Goal: Information Seeking & Learning: Learn about a topic

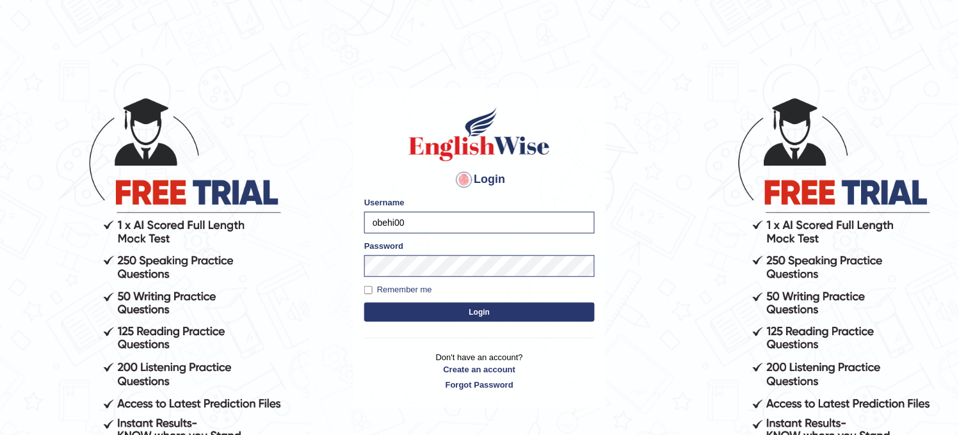
click at [400, 312] on button "Login" at bounding box center [479, 312] width 230 height 19
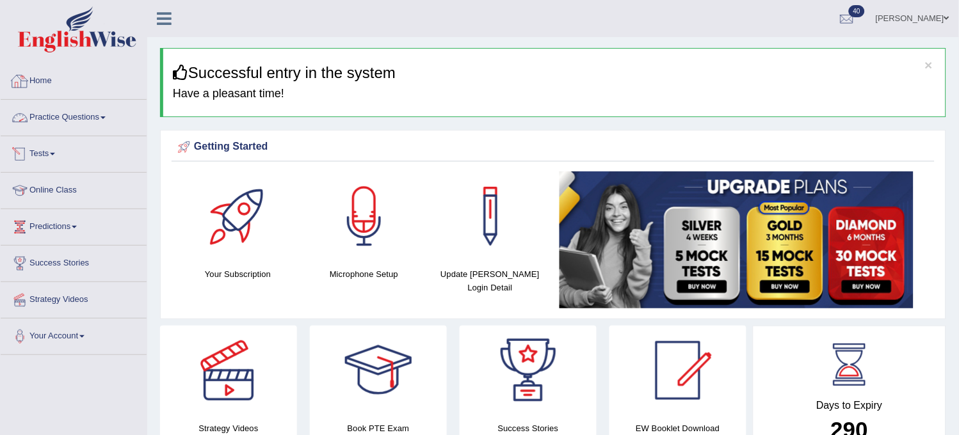
click at [106, 129] on link "Practice Questions" at bounding box center [74, 116] width 146 height 32
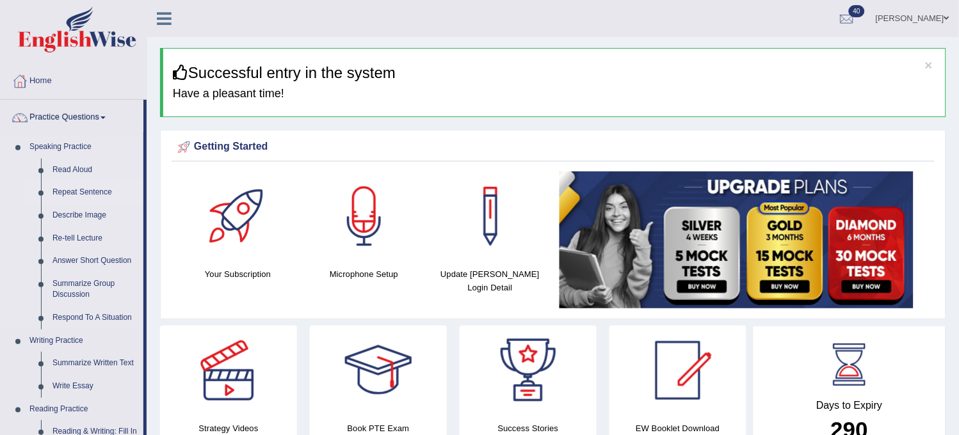
click at [102, 194] on link "Repeat Sentence" at bounding box center [95, 192] width 97 height 23
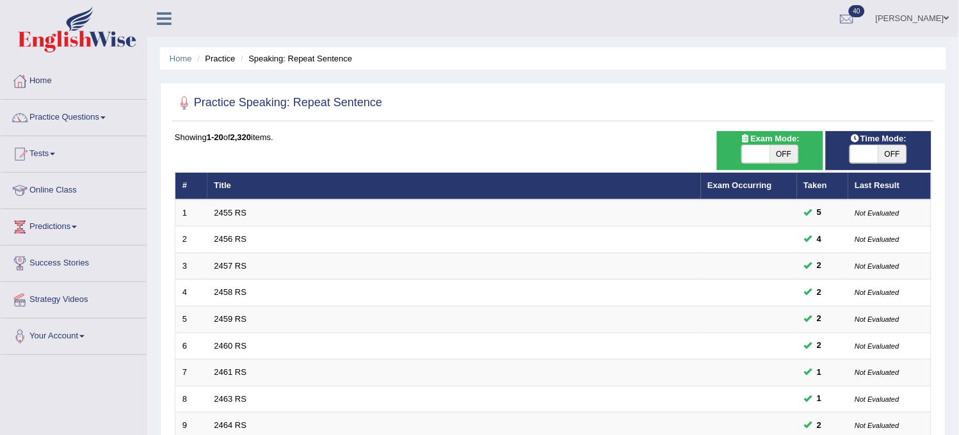
click at [777, 145] on span "OFF" at bounding box center [784, 154] width 28 height 18
checkbox input "true"
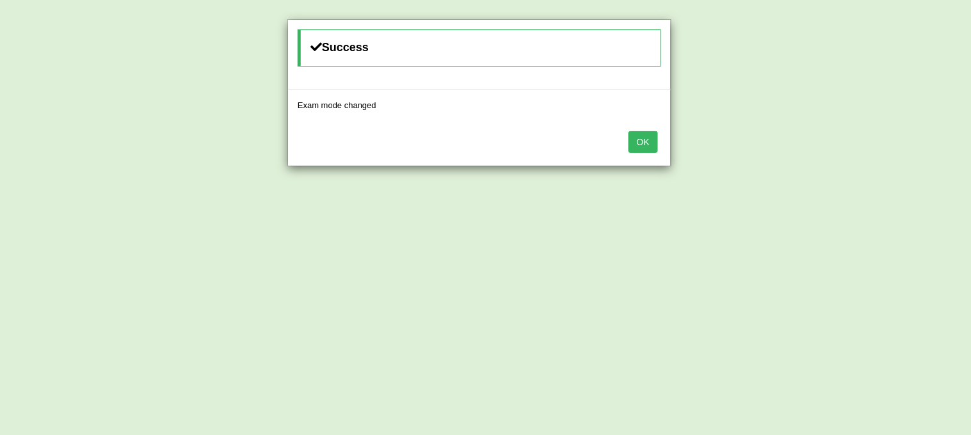
click at [641, 143] on button "OK" at bounding box center [642, 142] width 29 height 22
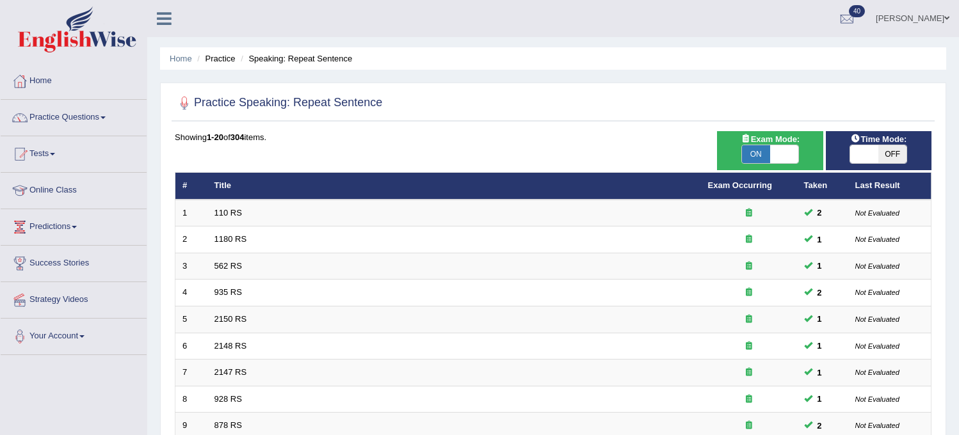
click at [880, 149] on span "OFF" at bounding box center [892, 154] width 28 height 18
checkbox input "true"
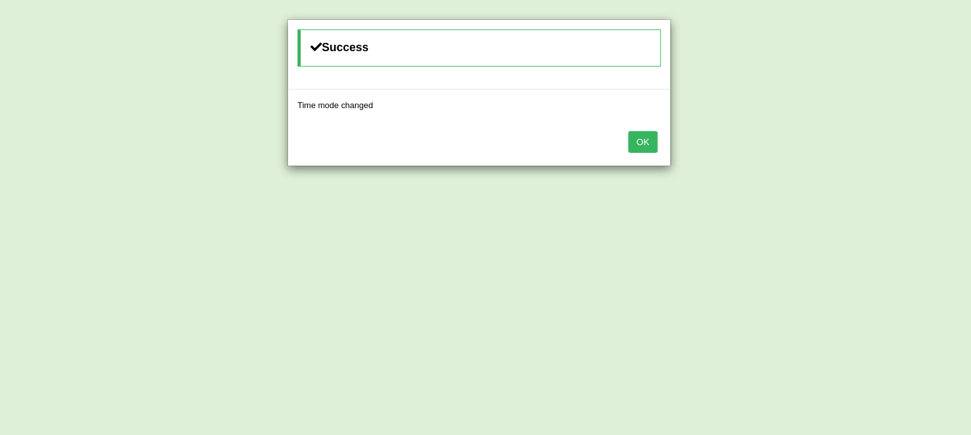
click at [636, 140] on button "OK" at bounding box center [642, 142] width 29 height 22
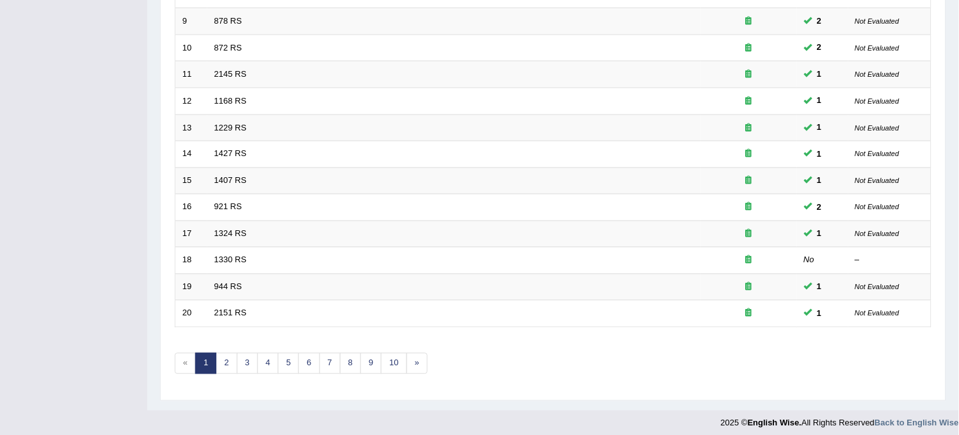
scroll to position [412, 0]
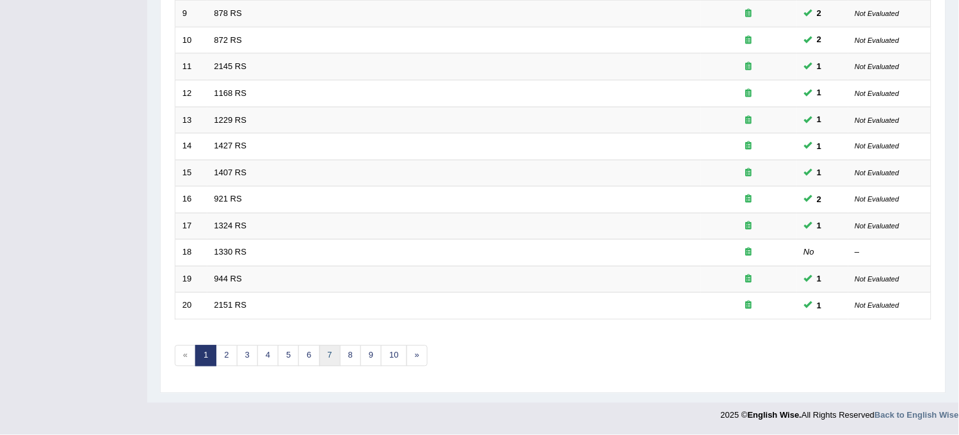
click at [324, 353] on link "7" at bounding box center [329, 356] width 21 height 21
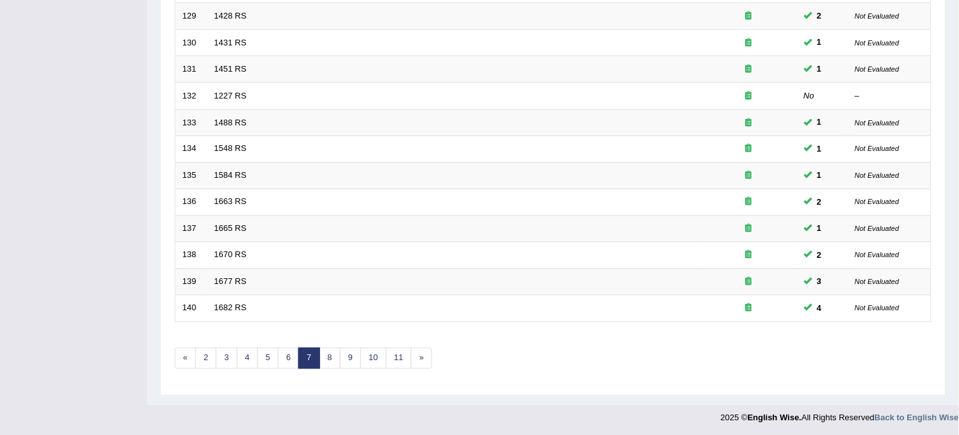
scroll to position [412, 0]
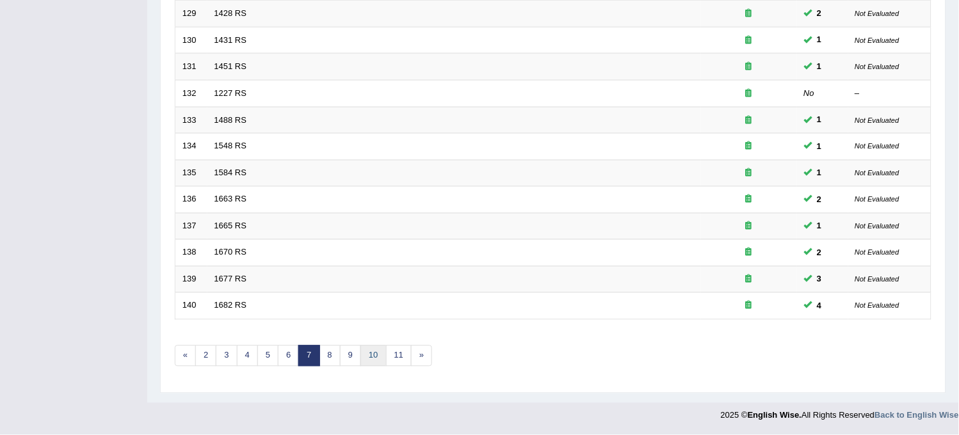
click at [381, 348] on link "10" at bounding box center [373, 356] width 26 height 21
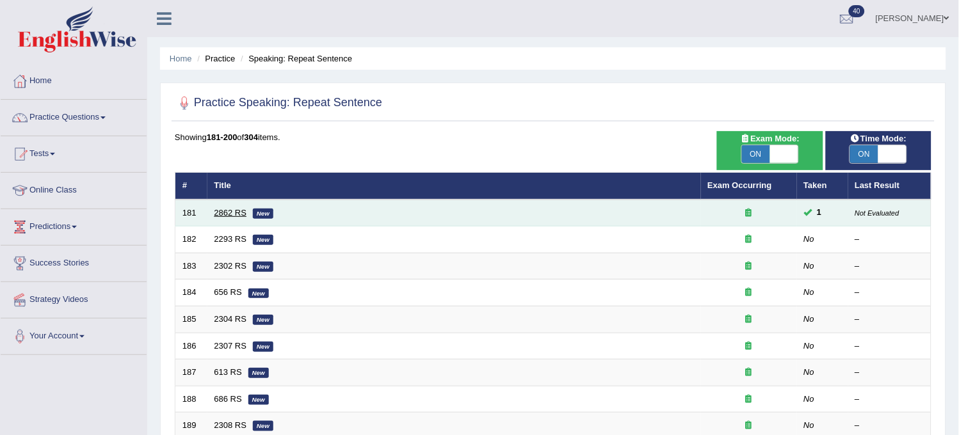
click at [233, 211] on link "2862 RS" at bounding box center [230, 213] width 33 height 10
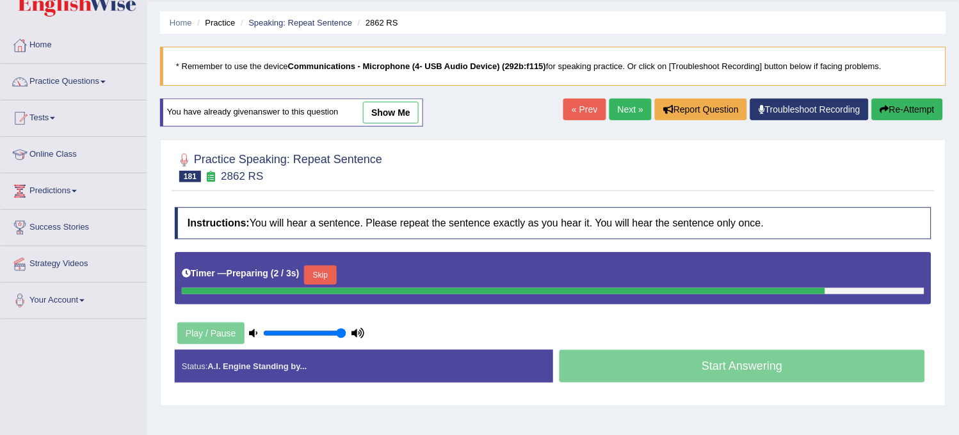
scroll to position [23, 0]
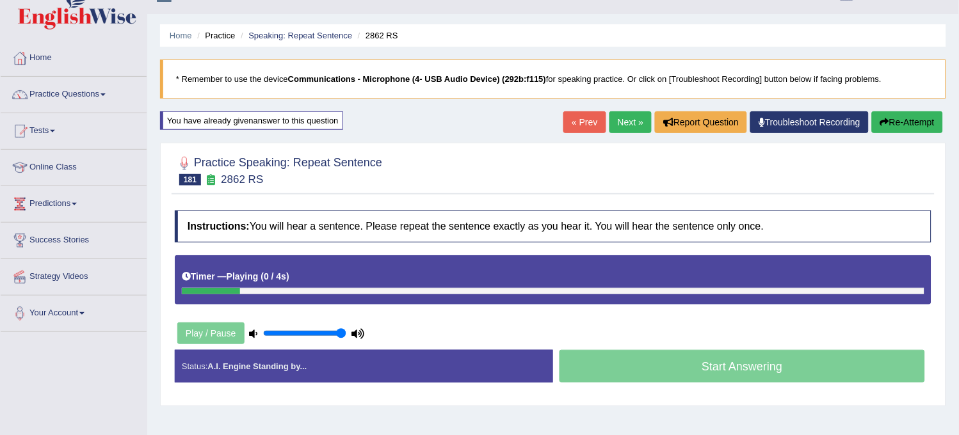
click at [382, 124] on div "Home Practice Speaking: Repeat Sentence 2862 RS * Remember to use the device Co…" at bounding box center [553, 297] width 812 height 640
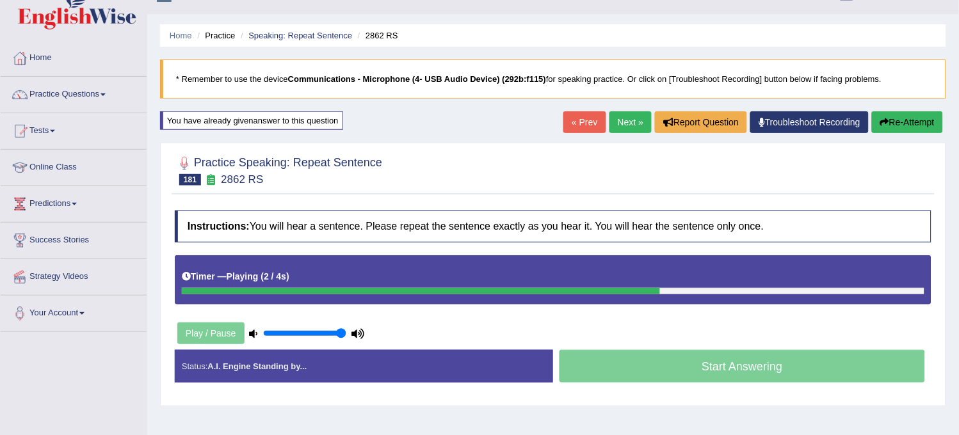
click at [915, 116] on button "Re-Attempt" at bounding box center [907, 122] width 71 height 22
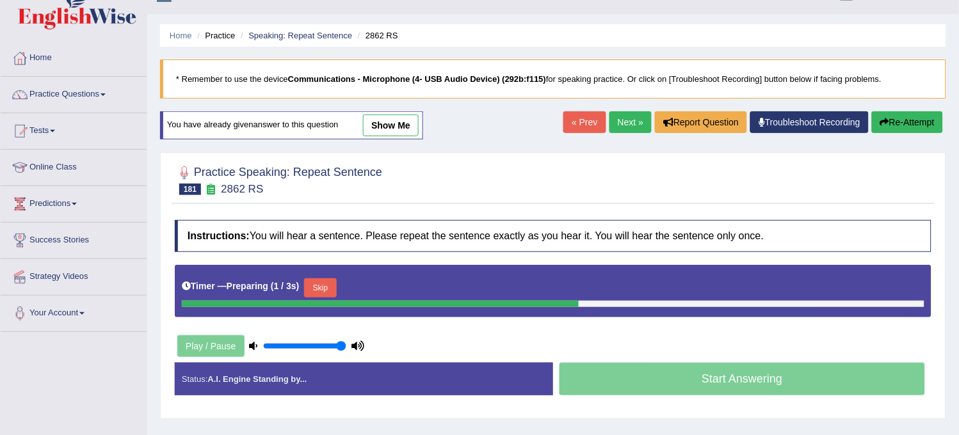
click at [406, 115] on link "show me" at bounding box center [391, 126] width 56 height 22
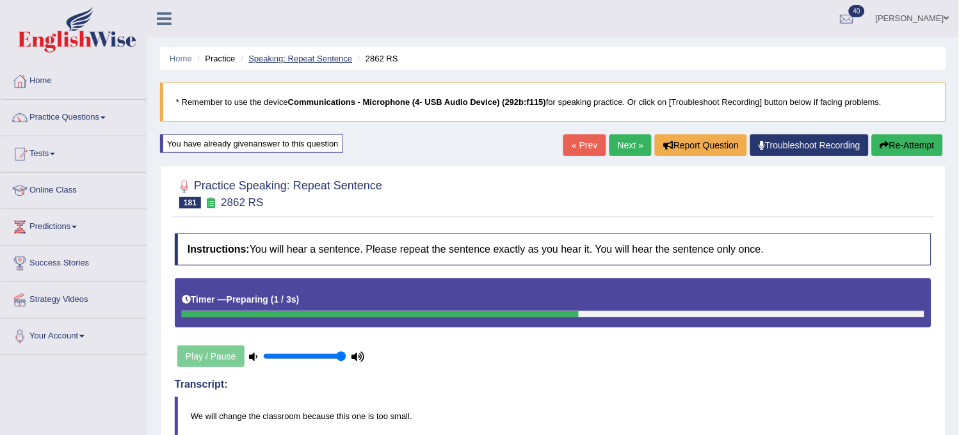
click at [314, 61] on link "Speaking: Repeat Sentence" at bounding box center [300, 59] width 104 height 10
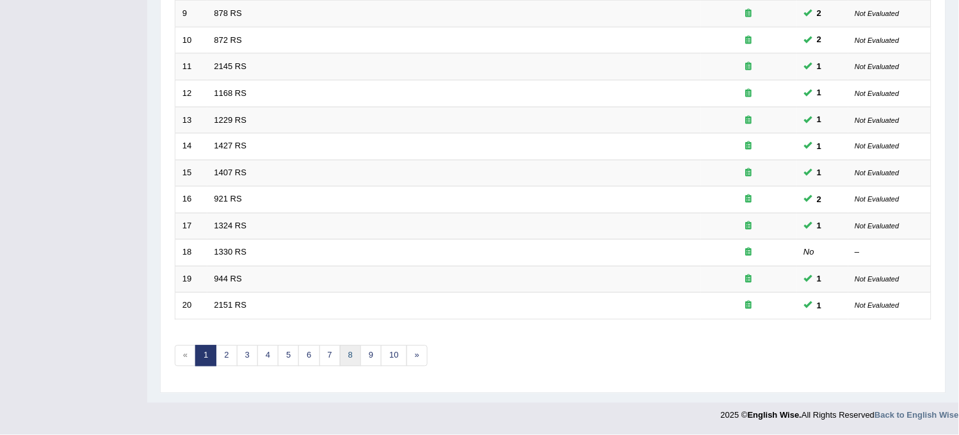
click at [356, 352] on link "8" at bounding box center [350, 356] width 21 height 21
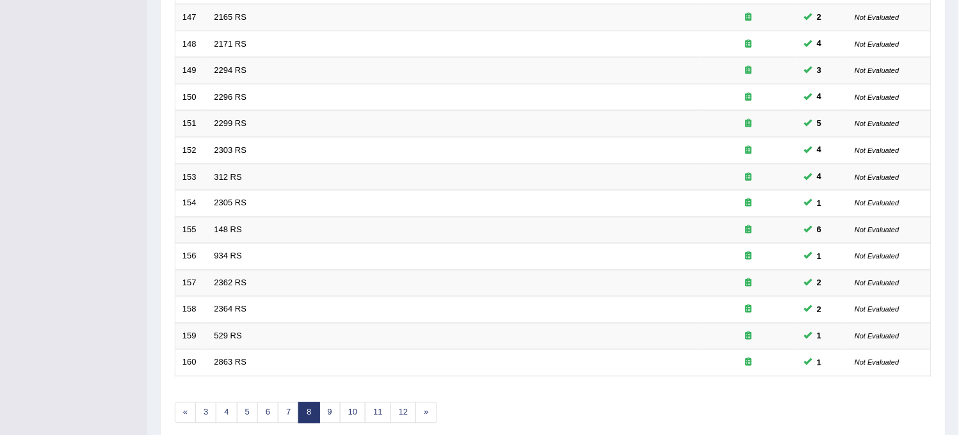
scroll to position [355, 0]
click at [349, 419] on link "10" at bounding box center [353, 413] width 26 height 21
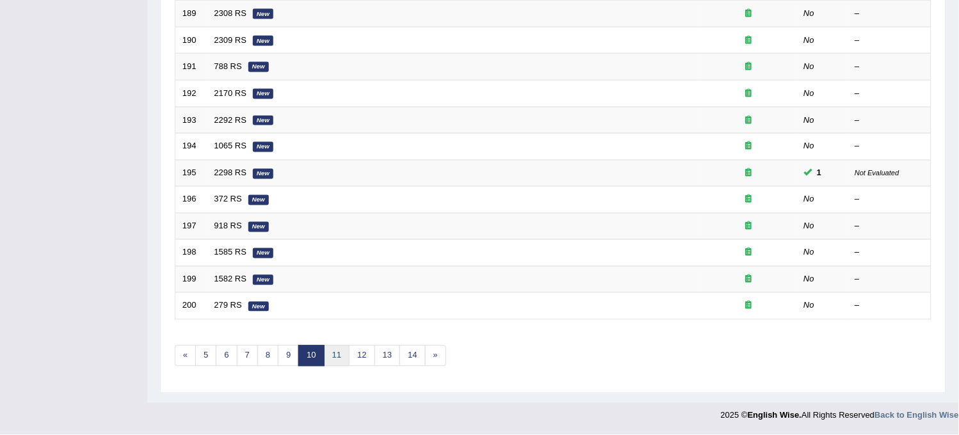
click at [335, 354] on link "11" at bounding box center [337, 356] width 26 height 21
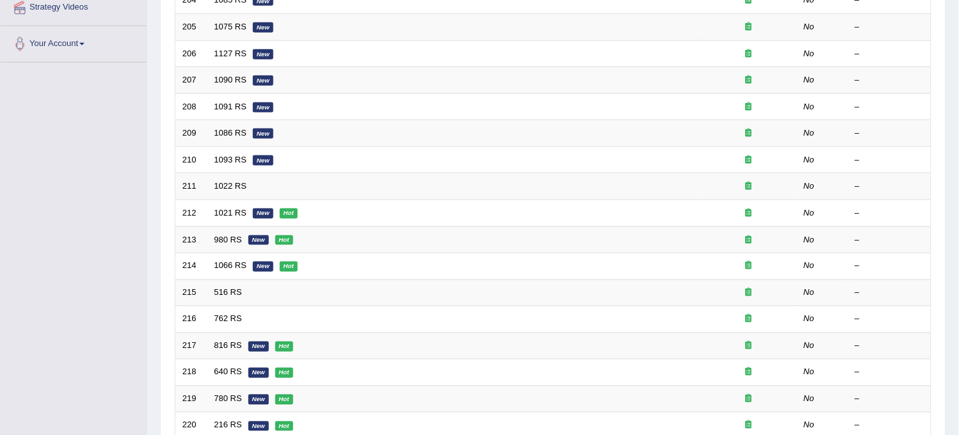
scroll to position [412, 0]
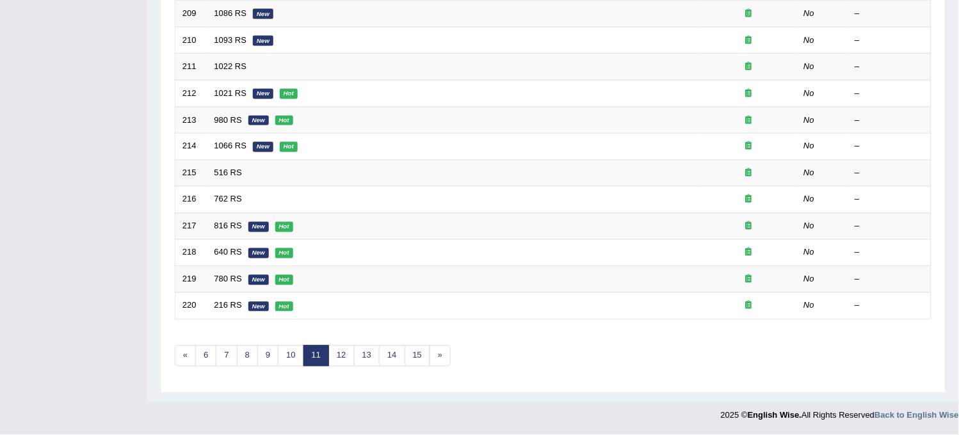
click at [293, 369] on div "Showing 201-220 of 304 items. # Title Exam Occurring Taken Last Result 201 1664…" at bounding box center [553, 51] width 756 height 664
click at [292, 355] on link "10" at bounding box center [291, 356] width 26 height 21
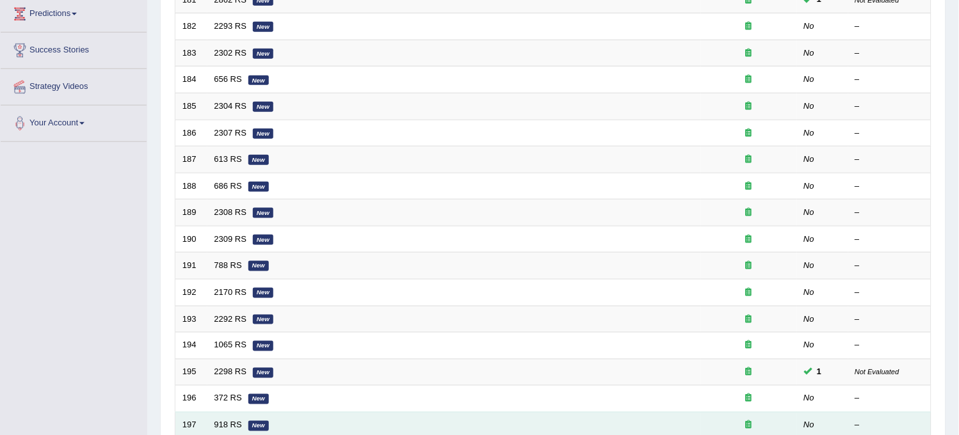
scroll to position [284, 0]
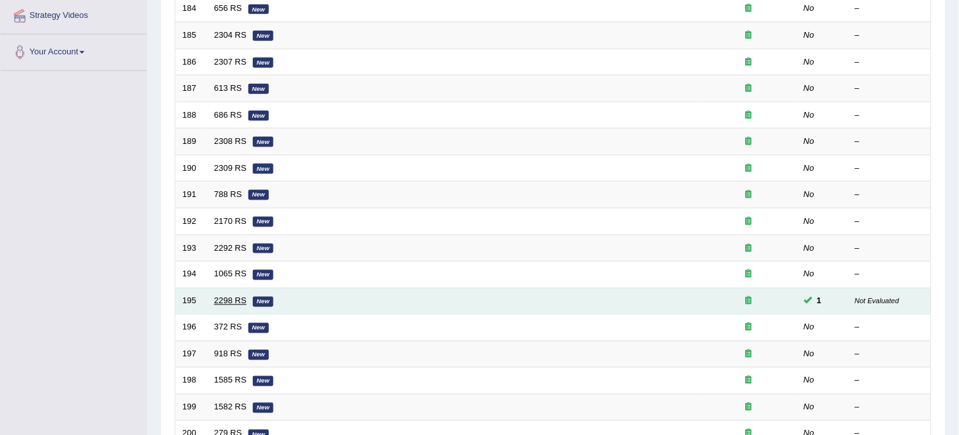
click at [239, 296] on link "2298 RS" at bounding box center [230, 301] width 33 height 10
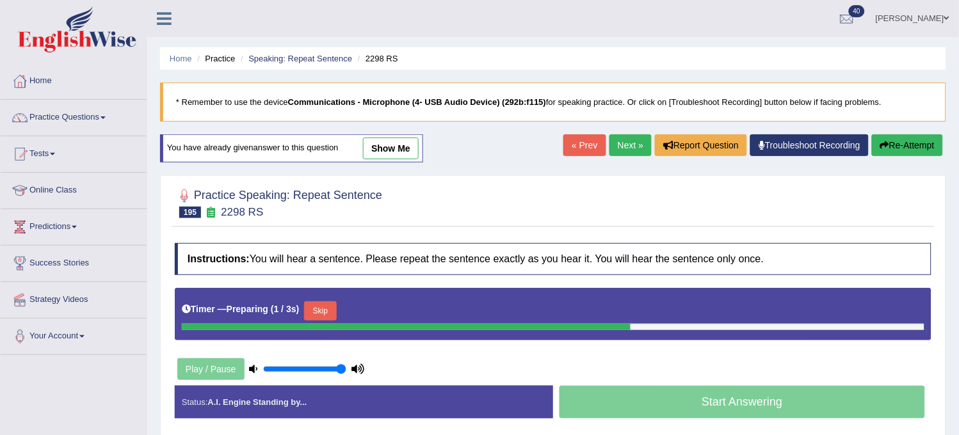
click at [387, 145] on link "show me" at bounding box center [391, 149] width 56 height 22
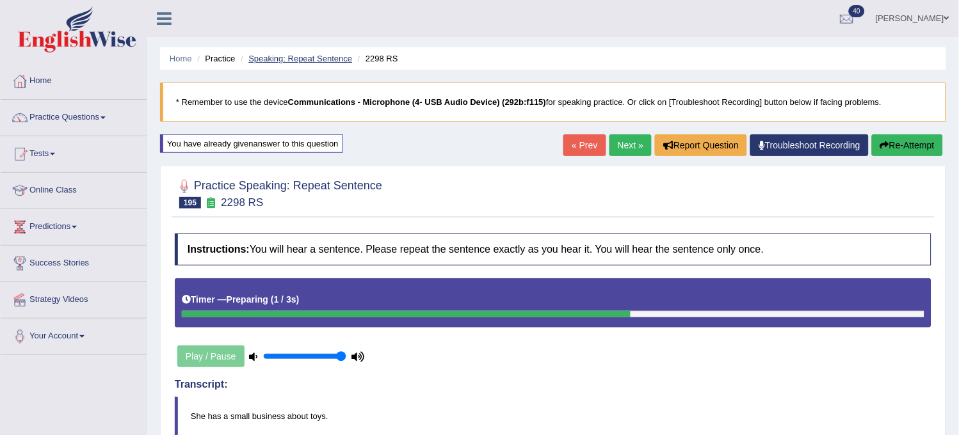
click at [280, 56] on link "Speaking: Repeat Sentence" at bounding box center [300, 59] width 104 height 10
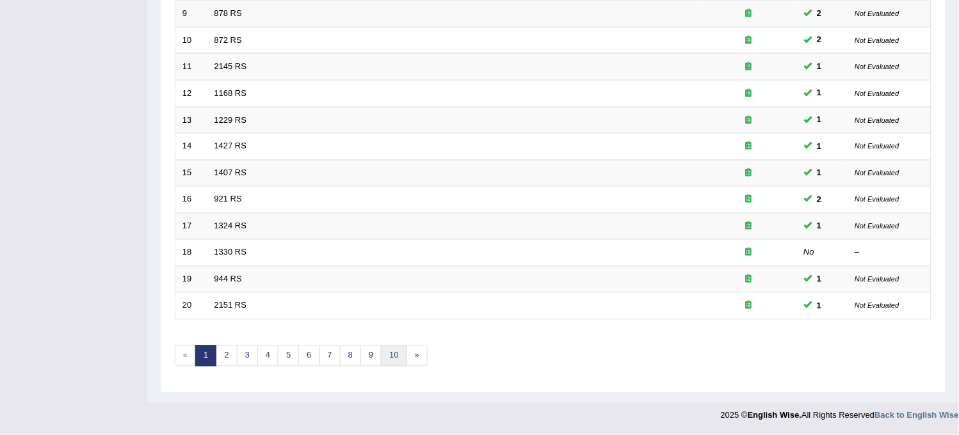
click at [396, 355] on link "10" at bounding box center [394, 356] width 26 height 21
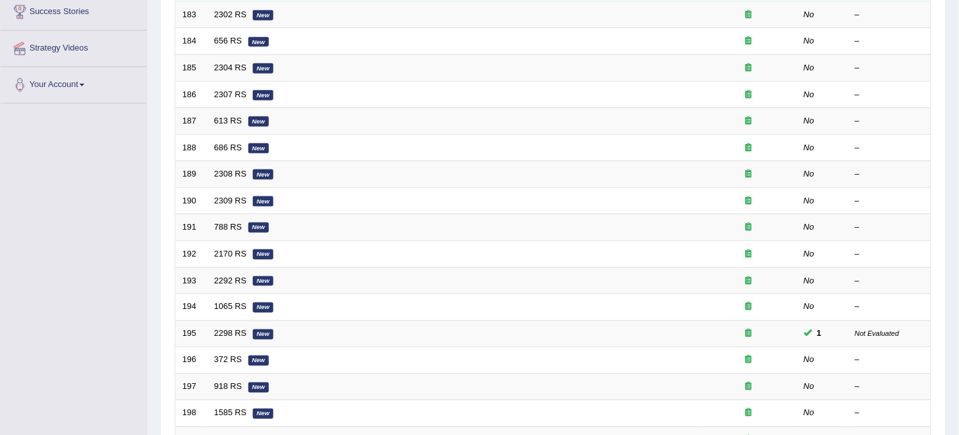
scroll to position [199, 0]
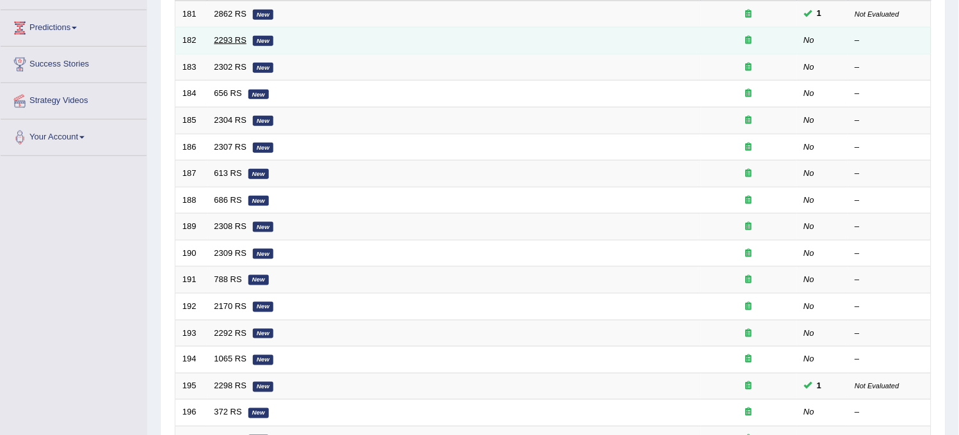
click at [230, 41] on link "2293 RS" at bounding box center [230, 40] width 33 height 10
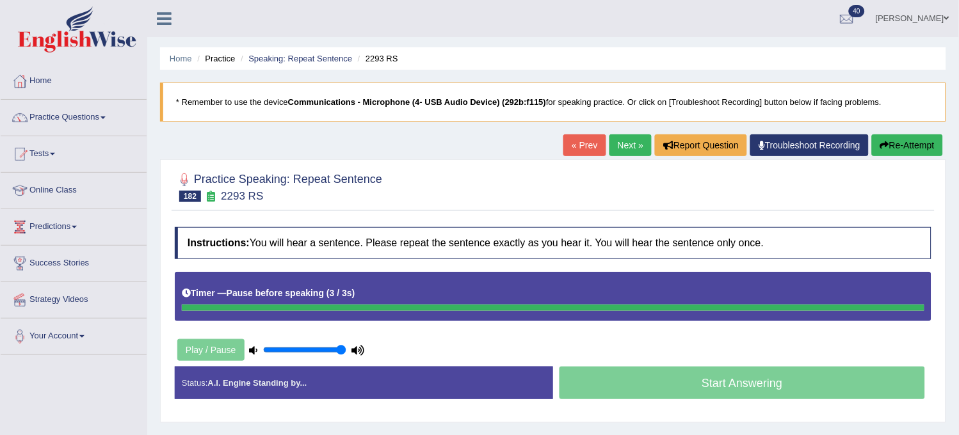
click at [886, 140] on button "Re-Attempt" at bounding box center [907, 145] width 71 height 22
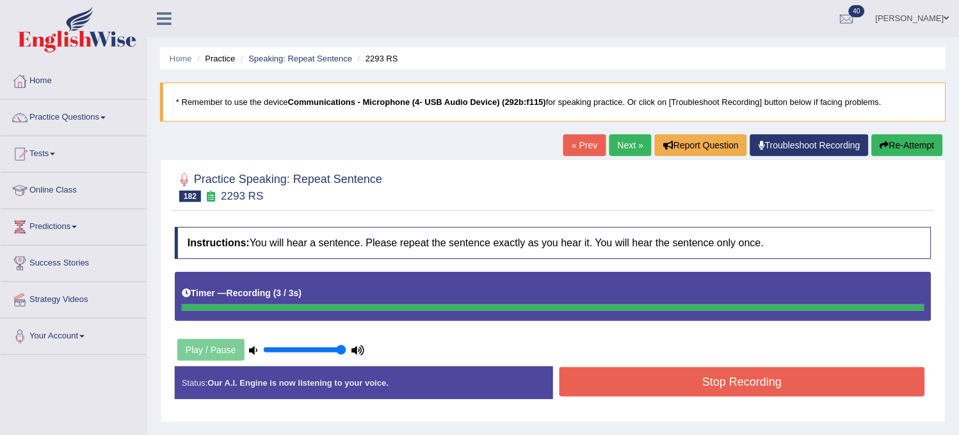
click at [886, 140] on button "Re-Attempt" at bounding box center [907, 145] width 71 height 22
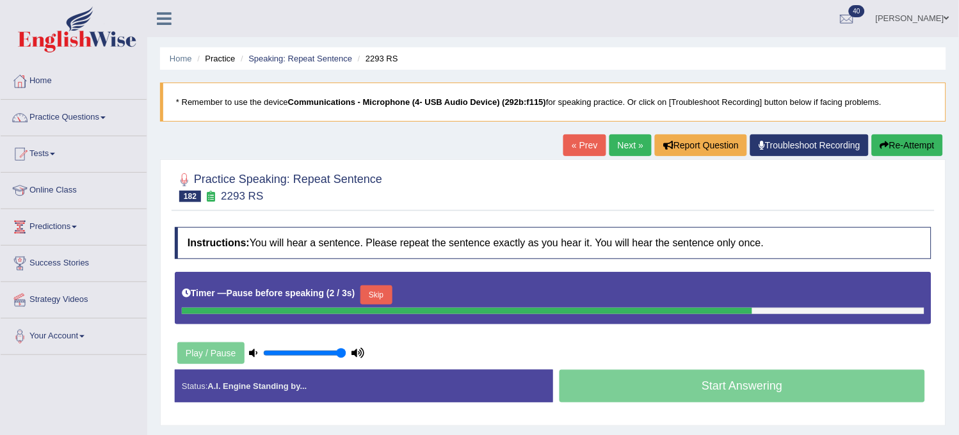
click at [886, 140] on button "Re-Attempt" at bounding box center [907, 145] width 71 height 22
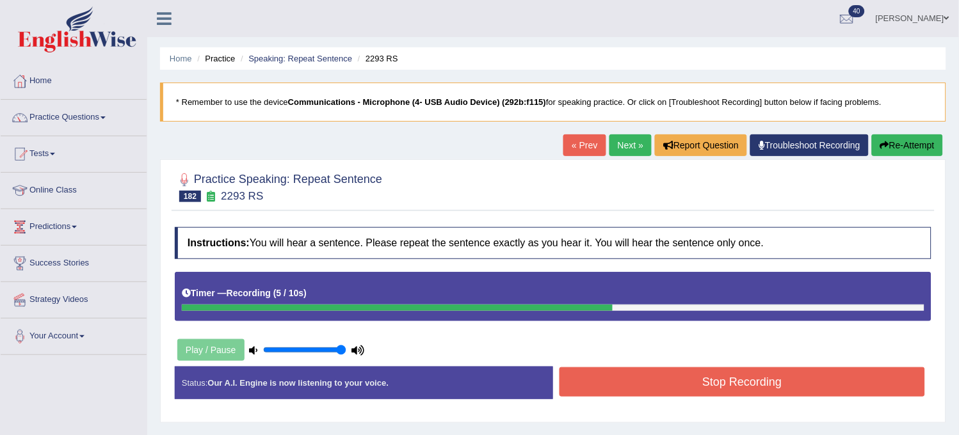
click at [736, 392] on button "Stop Recording" at bounding box center [741, 381] width 365 height 29
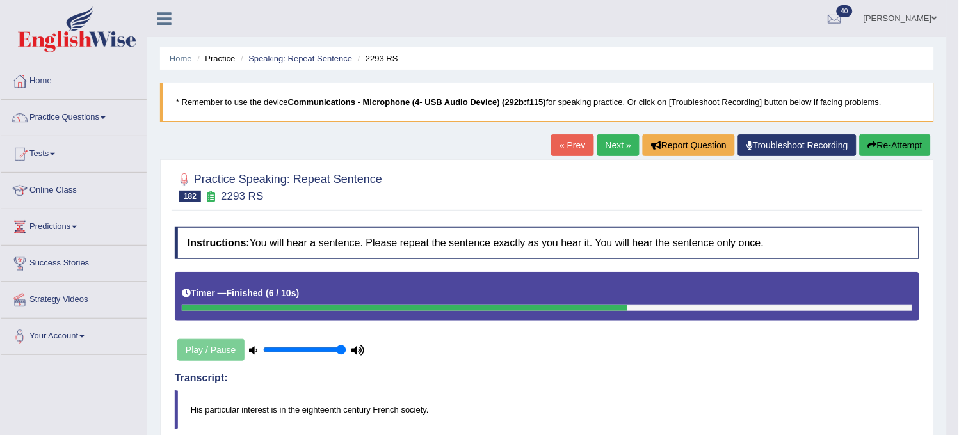
click at [887, 142] on button "Re-Attempt" at bounding box center [895, 145] width 71 height 22
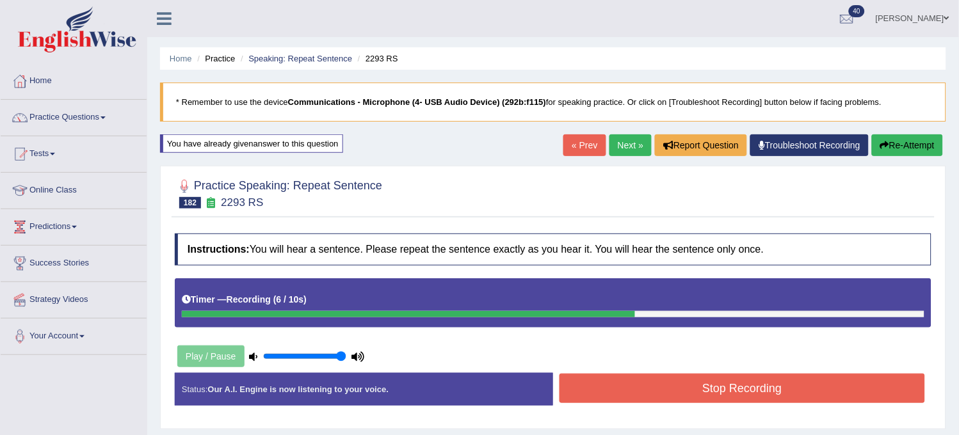
click at [743, 392] on button "Stop Recording" at bounding box center [741, 388] width 365 height 29
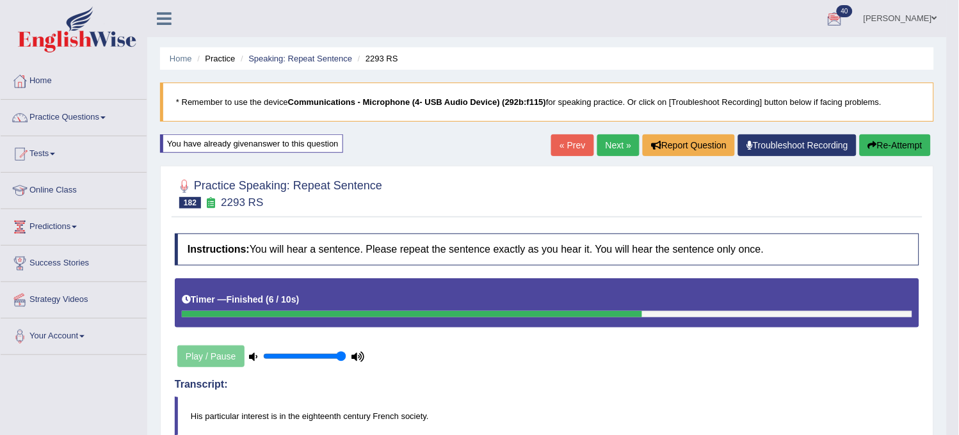
click at [861, 141] on button "Re-Attempt" at bounding box center [895, 145] width 71 height 22
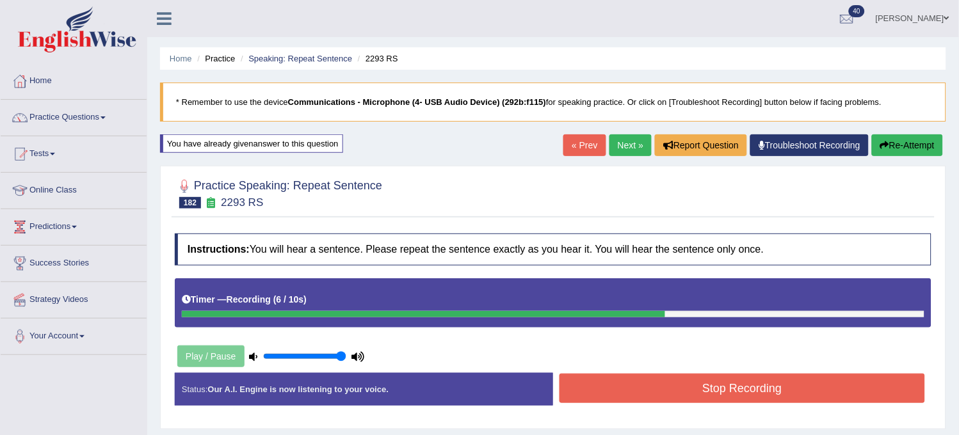
click at [920, 143] on button "Re-Attempt" at bounding box center [907, 145] width 71 height 22
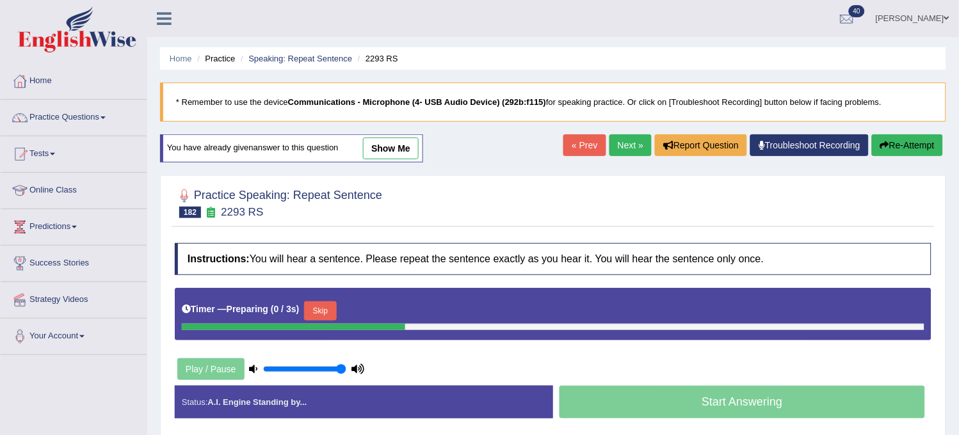
click at [322, 305] on button "Skip" at bounding box center [320, 310] width 32 height 19
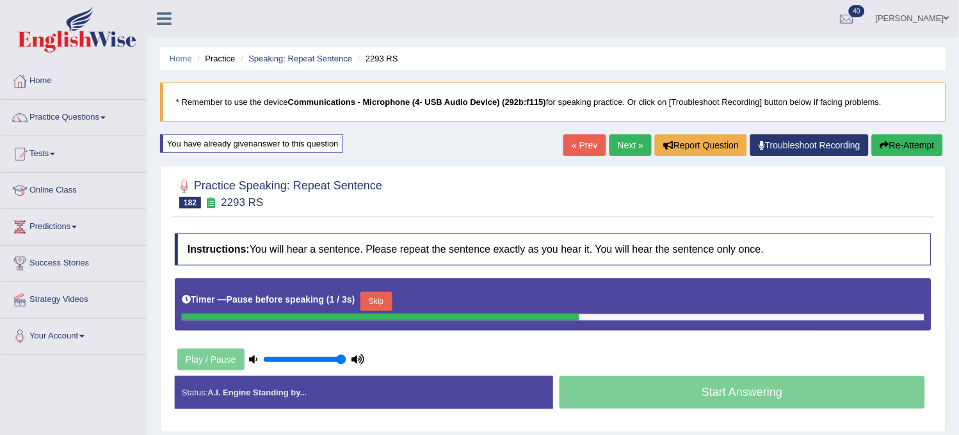
click at [369, 301] on button "Skip" at bounding box center [376, 301] width 32 height 19
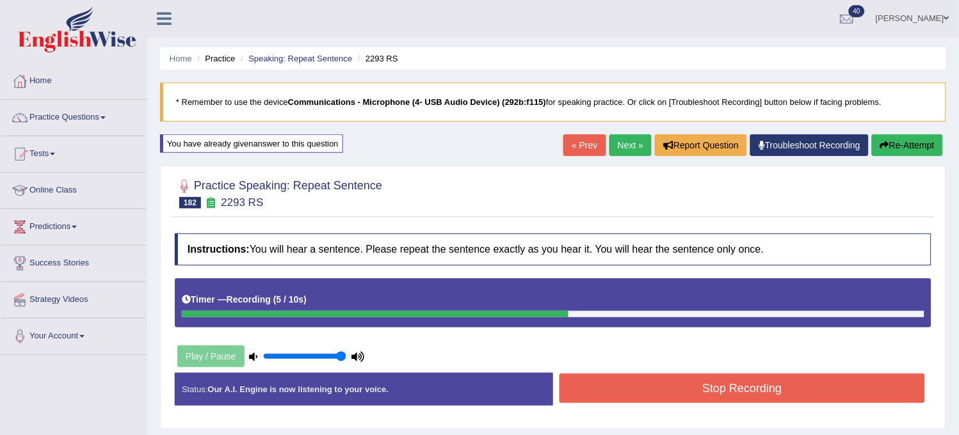
click at [616, 380] on button "Stop Recording" at bounding box center [741, 388] width 365 height 29
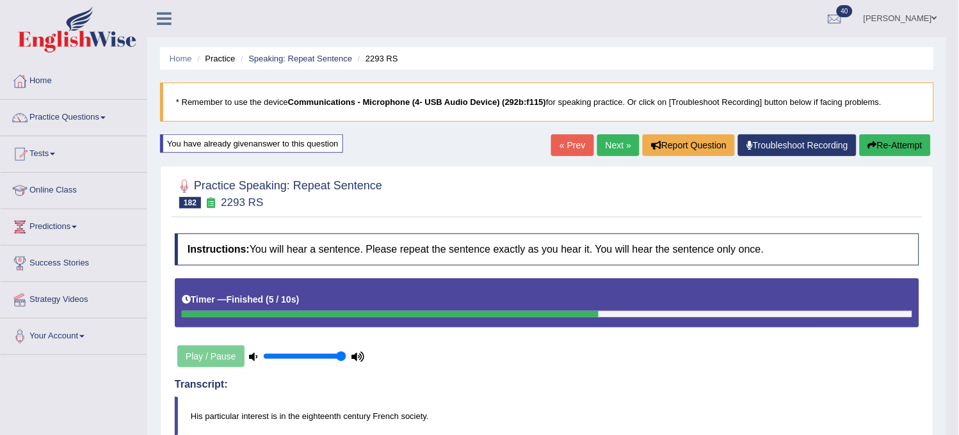
click at [611, 148] on link "Next »" at bounding box center [618, 145] width 42 height 22
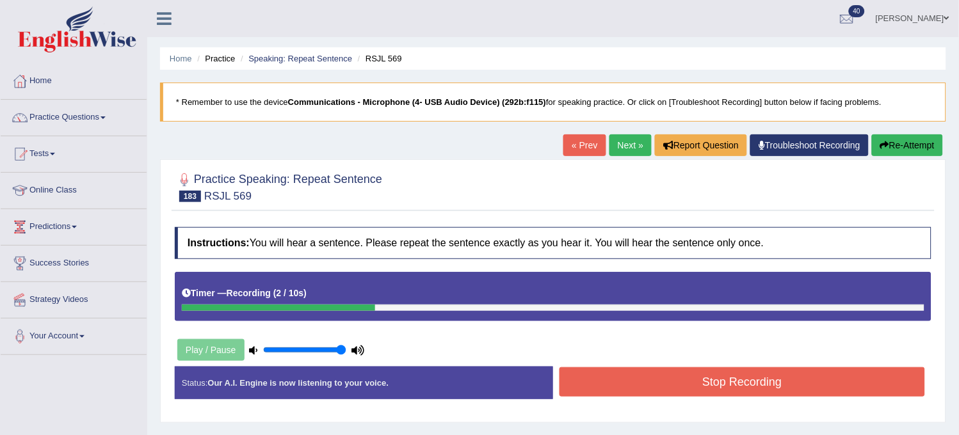
click at [922, 135] on button "Re-Attempt" at bounding box center [907, 145] width 71 height 22
click at [775, 378] on button "Stop Recording" at bounding box center [741, 381] width 365 height 29
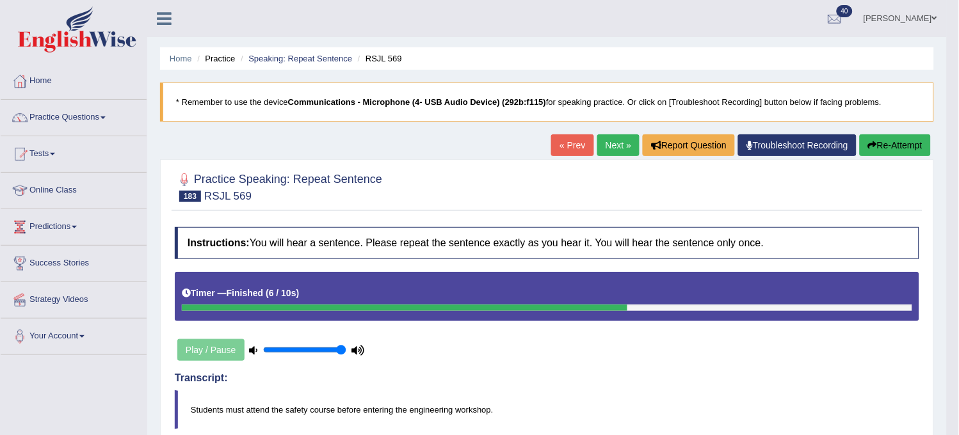
click at [605, 152] on link "Next »" at bounding box center [618, 145] width 42 height 22
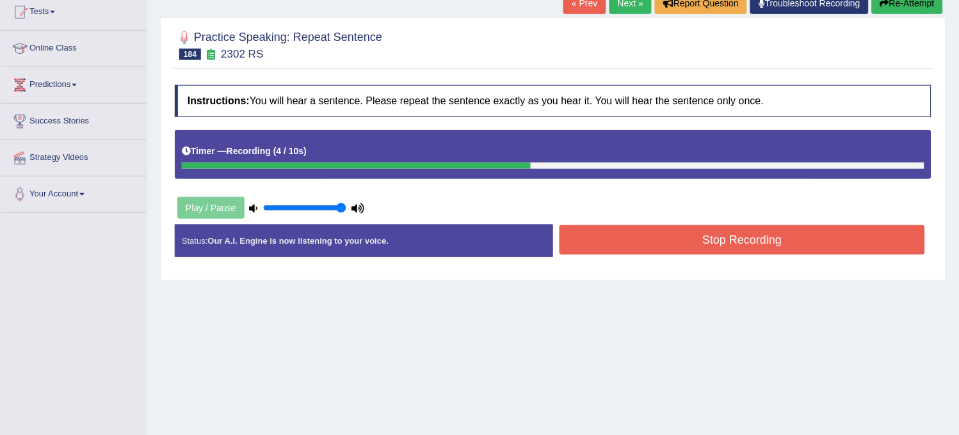
click at [905, 13] on button "Re-Attempt" at bounding box center [907, 3] width 71 height 22
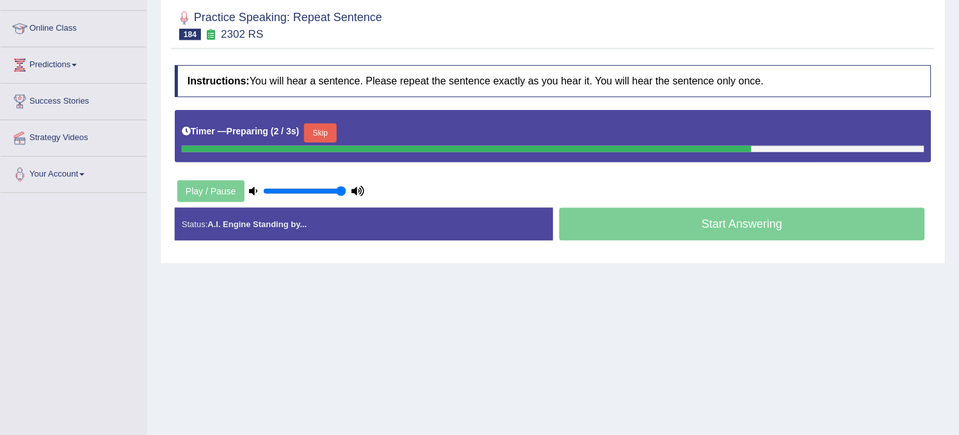
scroll to position [23, 0]
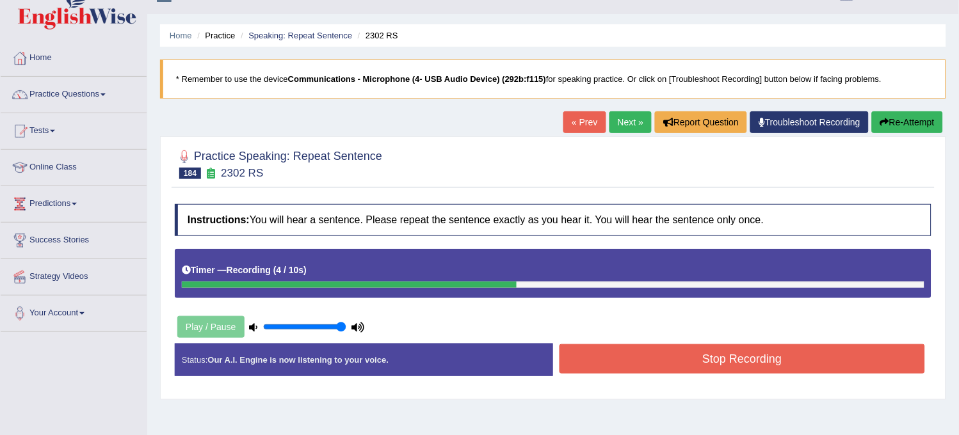
click at [691, 360] on button "Stop Recording" at bounding box center [741, 358] width 365 height 29
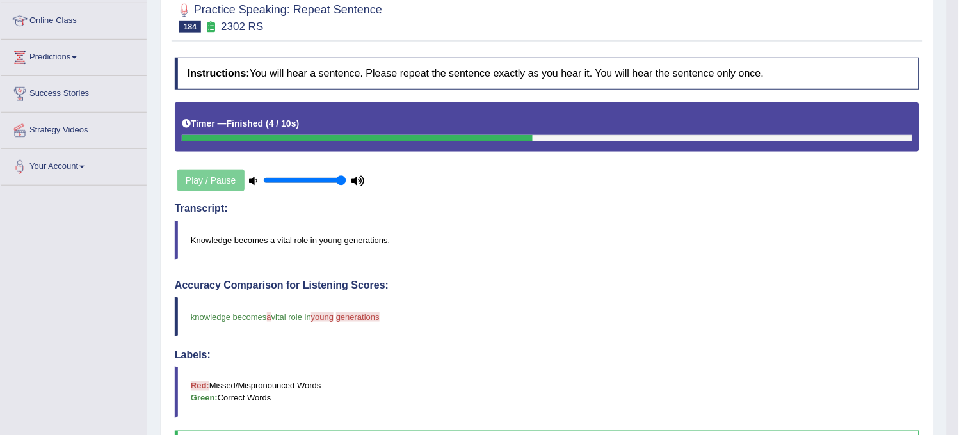
scroll to position [0, 0]
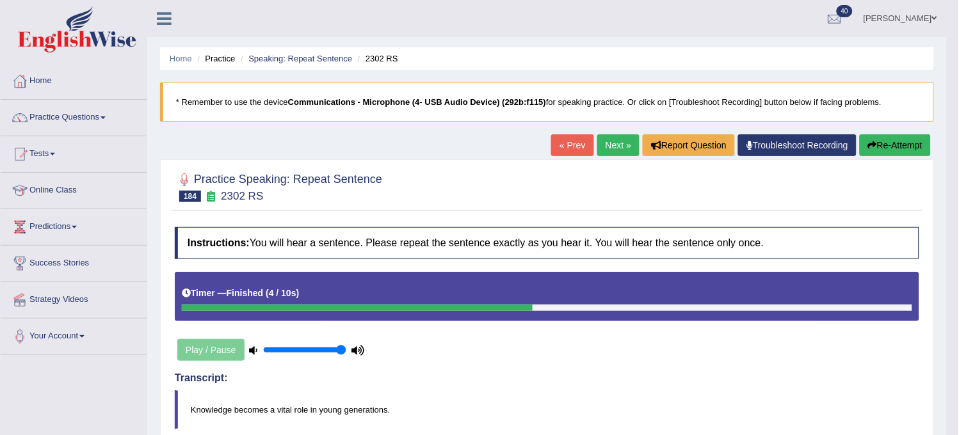
click at [615, 150] on link "Next »" at bounding box center [618, 145] width 42 height 22
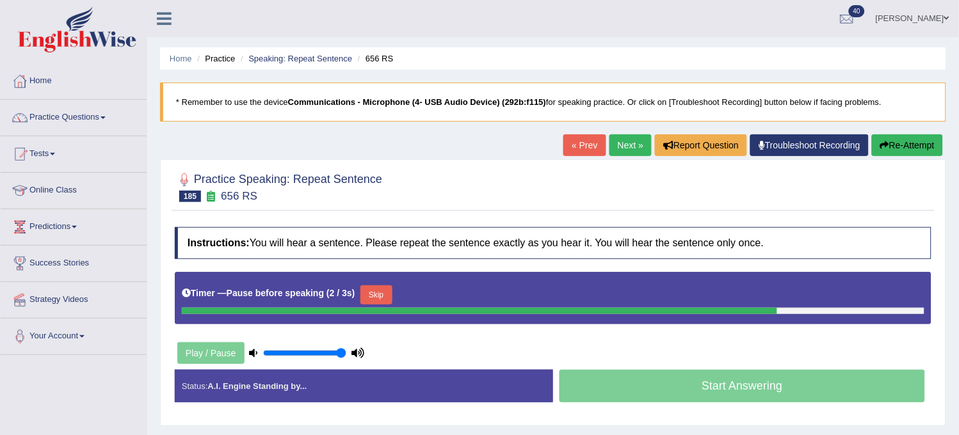
click at [908, 140] on button "Re-Attempt" at bounding box center [907, 145] width 71 height 22
click at [628, 141] on link "Next »" at bounding box center [630, 145] width 42 height 22
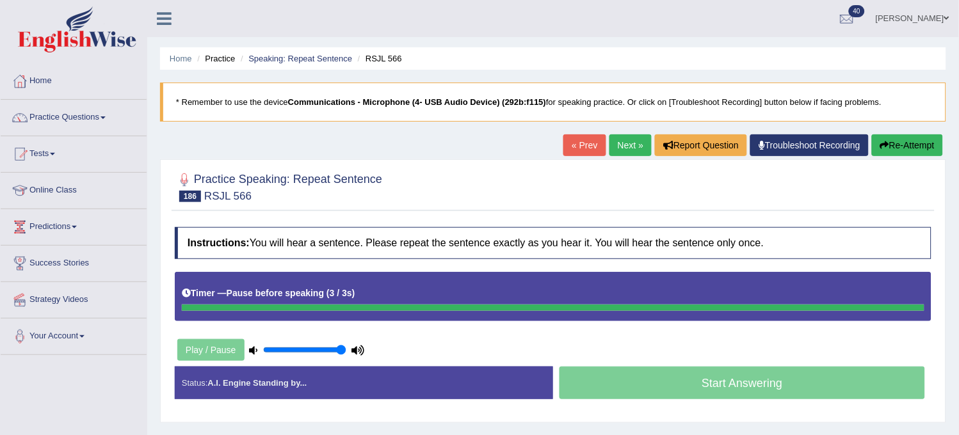
click at [900, 136] on button "Re-Attempt" at bounding box center [907, 145] width 71 height 22
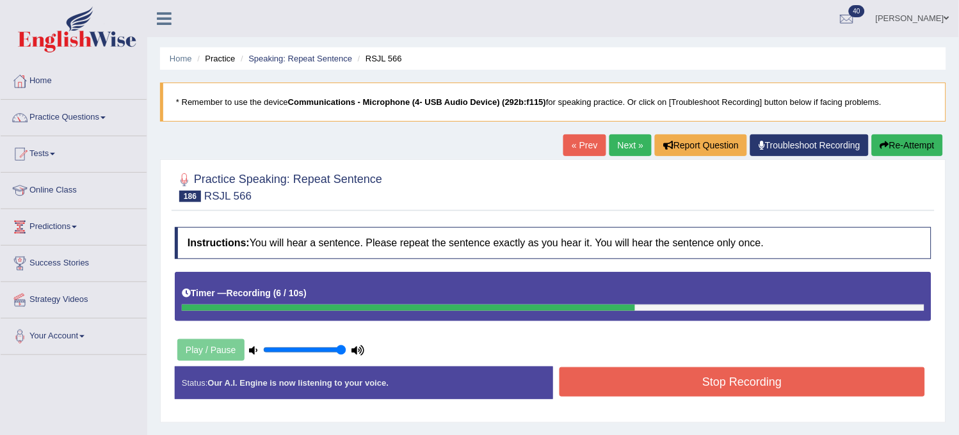
click at [900, 136] on button "Re-Attempt" at bounding box center [907, 145] width 71 height 22
click at [795, 393] on button "Stop Recording" at bounding box center [741, 381] width 365 height 29
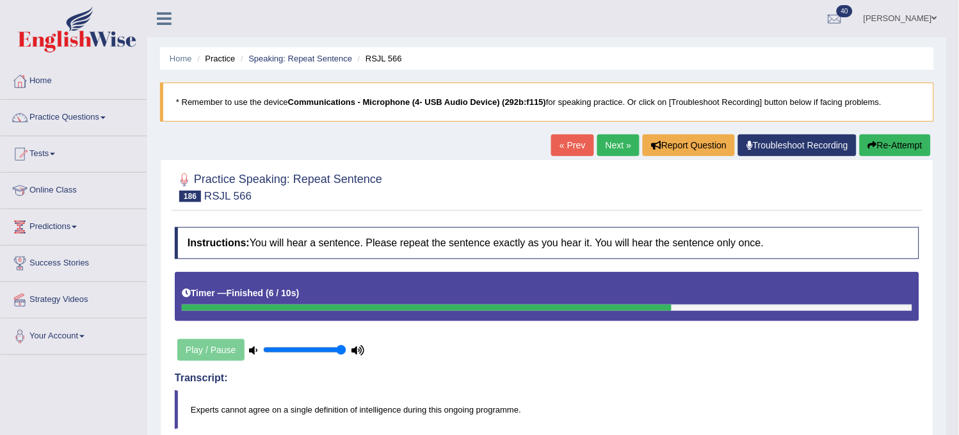
click at [620, 145] on link "Next »" at bounding box center [618, 145] width 42 height 22
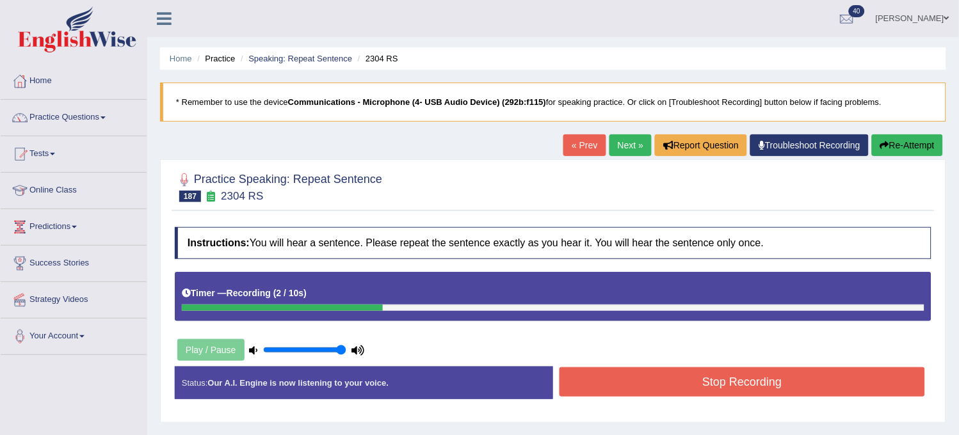
click at [916, 137] on button "Re-Attempt" at bounding box center [907, 145] width 71 height 22
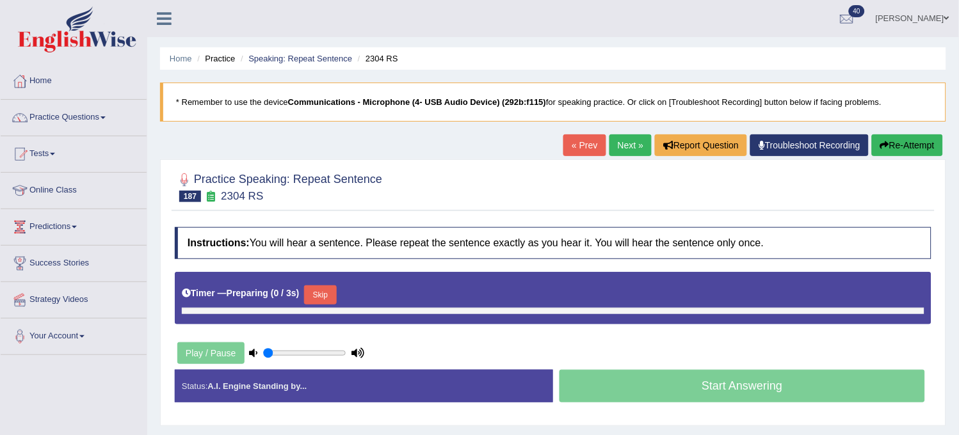
type input "1"
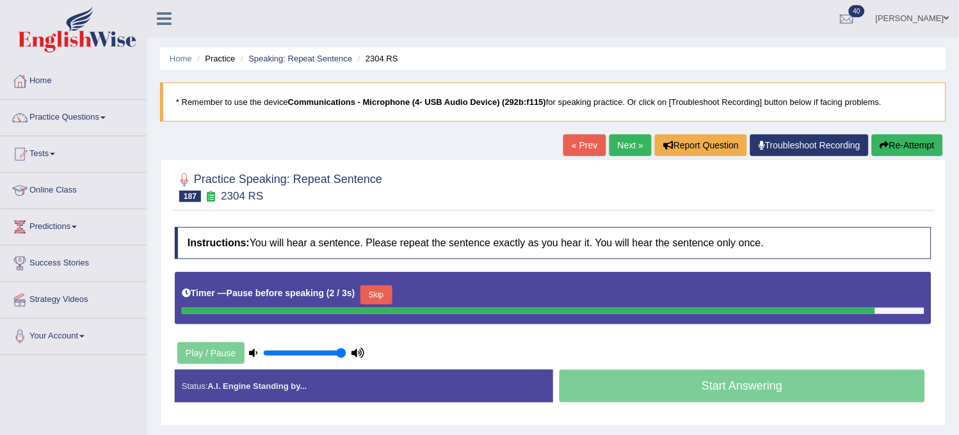
click at [916, 137] on button "Re-Attempt" at bounding box center [907, 145] width 71 height 22
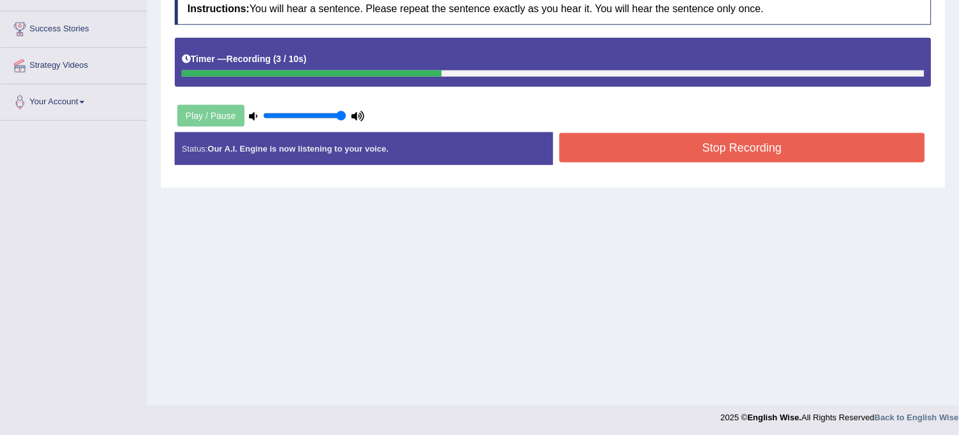
scroll to position [237, 0]
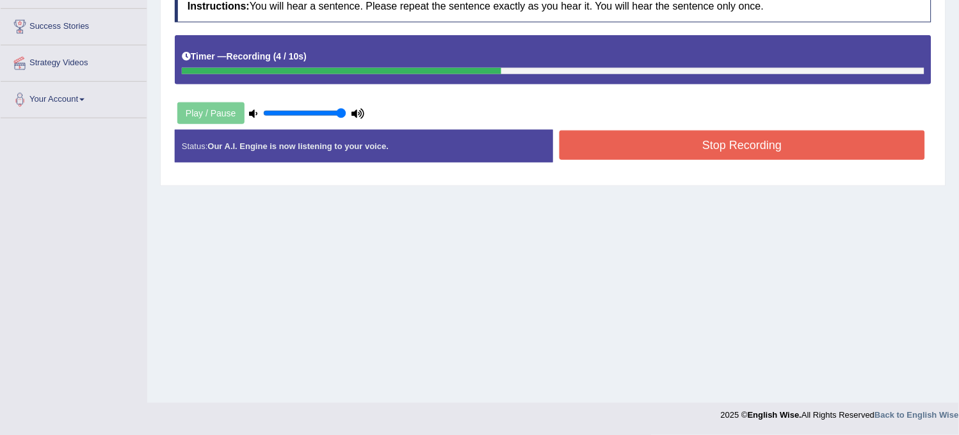
click at [916, 137] on button "Stop Recording" at bounding box center [741, 145] width 365 height 29
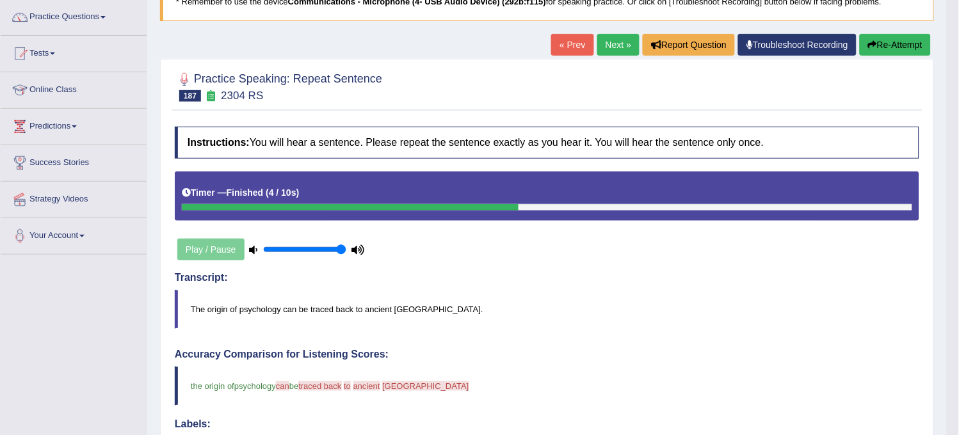
scroll to position [71, 0]
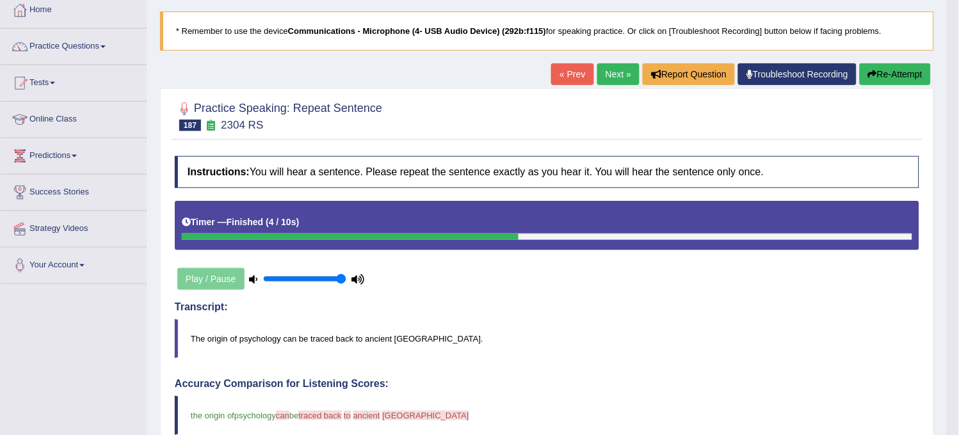
click at [609, 73] on link "Next »" at bounding box center [618, 74] width 42 height 22
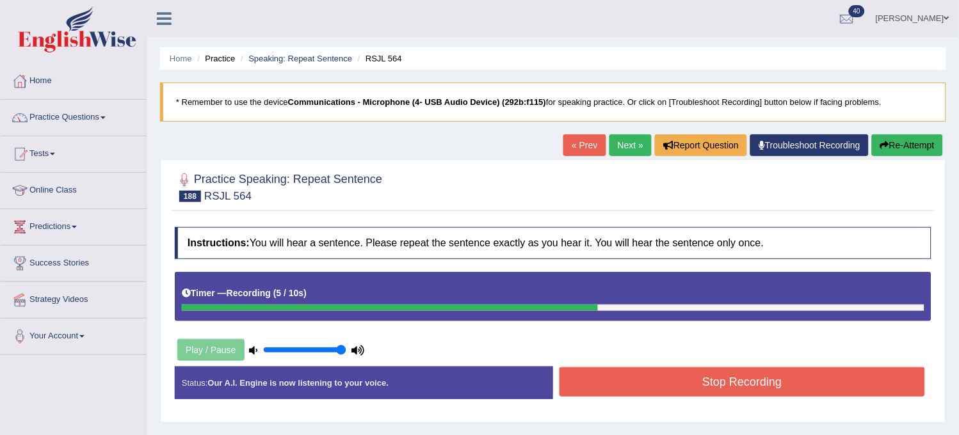
click at [856, 177] on div at bounding box center [553, 186] width 756 height 39
click at [893, 151] on button "Re-Attempt" at bounding box center [907, 145] width 71 height 22
click at [797, 378] on button "Stop Recording" at bounding box center [741, 381] width 365 height 29
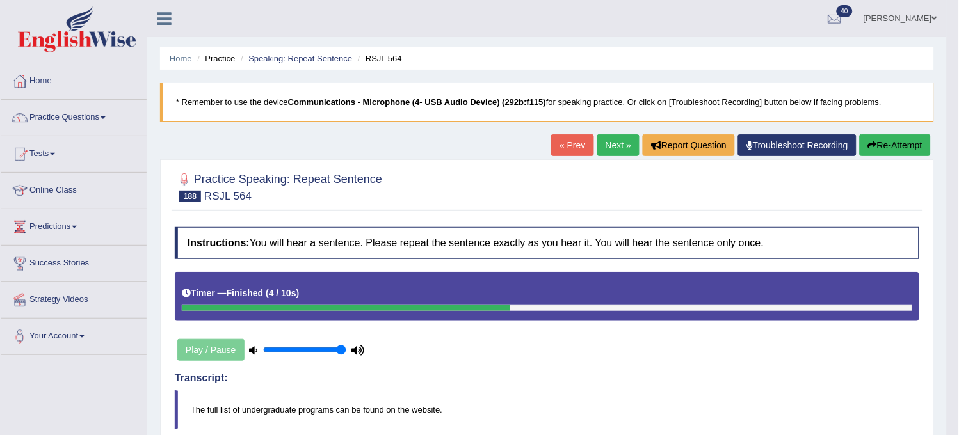
click at [620, 143] on link "Next »" at bounding box center [618, 145] width 42 height 22
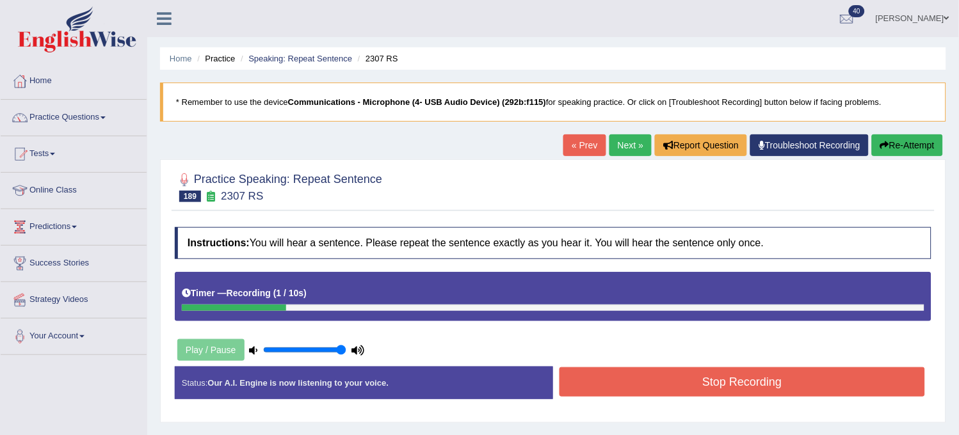
click at [900, 135] on button "Re-Attempt" at bounding box center [907, 145] width 71 height 22
click at [899, 138] on button "Re-Attempt" at bounding box center [907, 145] width 71 height 22
click at [776, 378] on button "Stop Recording" at bounding box center [741, 381] width 365 height 29
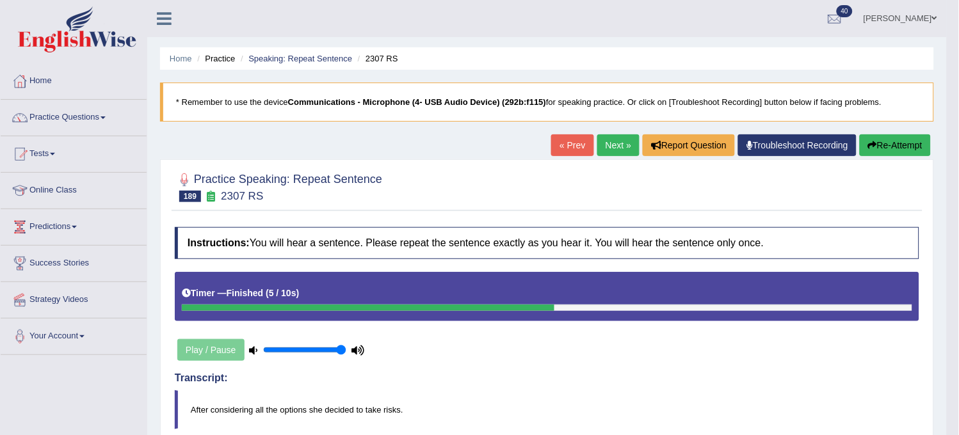
click at [611, 152] on link "Next »" at bounding box center [618, 145] width 42 height 22
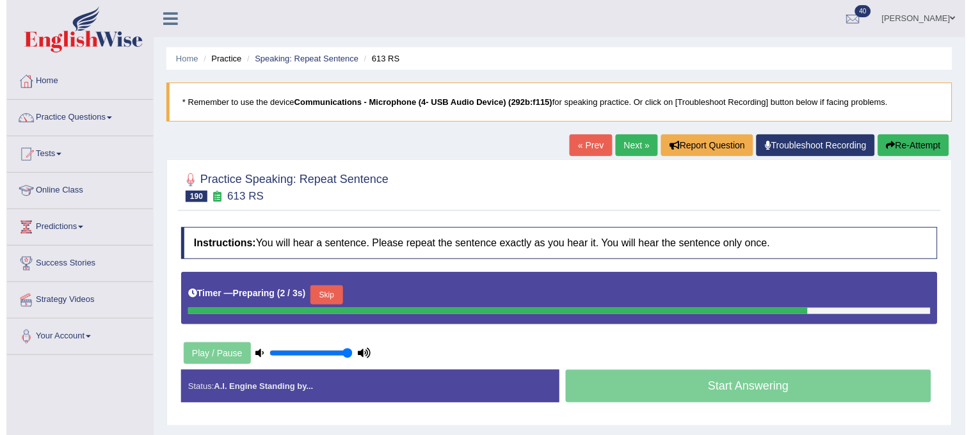
scroll to position [71, 0]
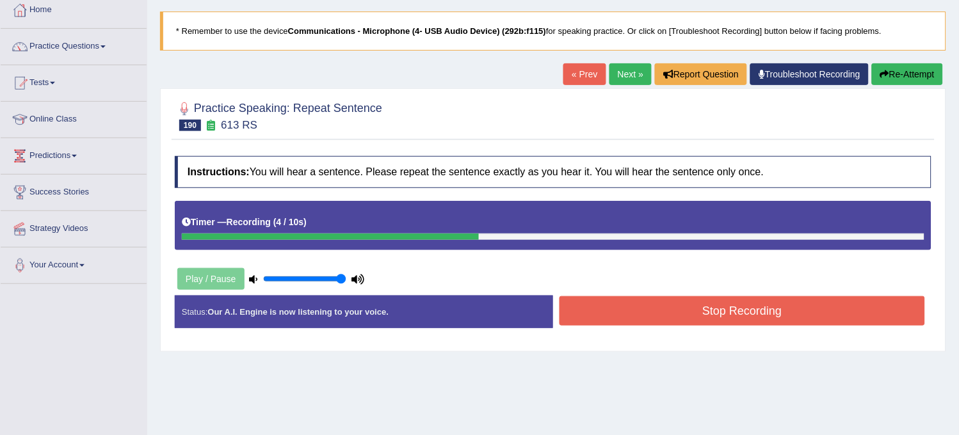
click at [592, 314] on button "Stop Recording" at bounding box center [741, 310] width 365 height 29
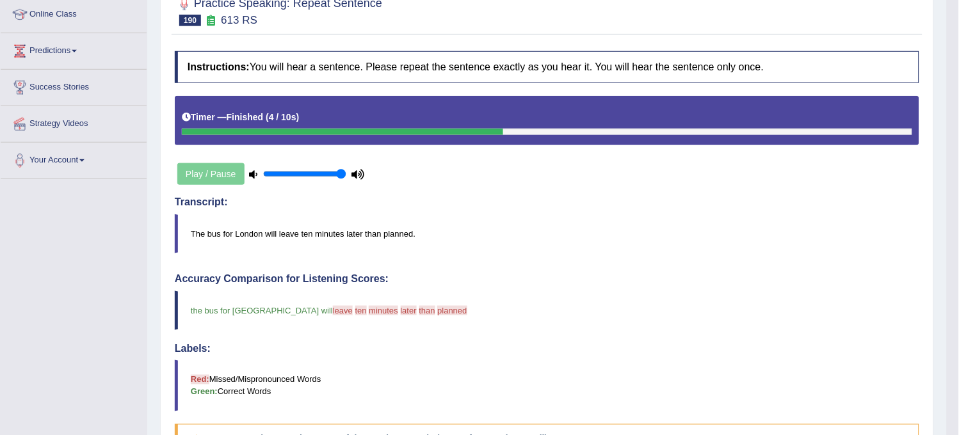
scroll to position [0, 0]
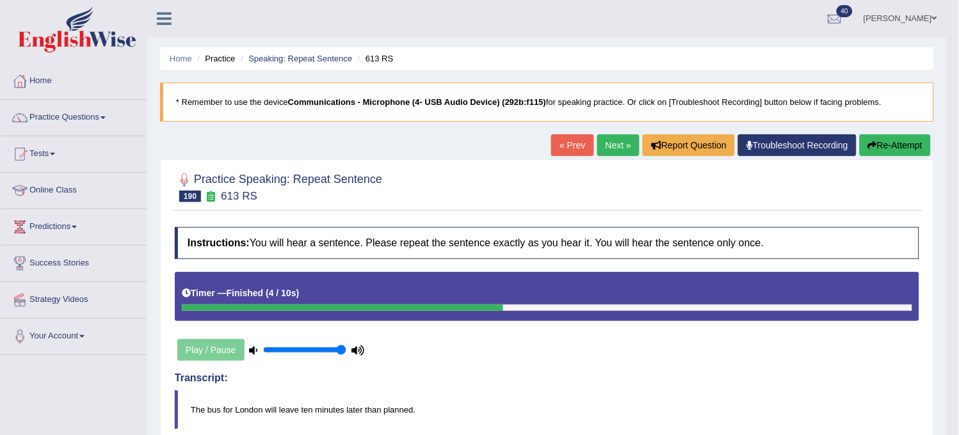
click at [878, 152] on button "Re-Attempt" at bounding box center [895, 145] width 71 height 22
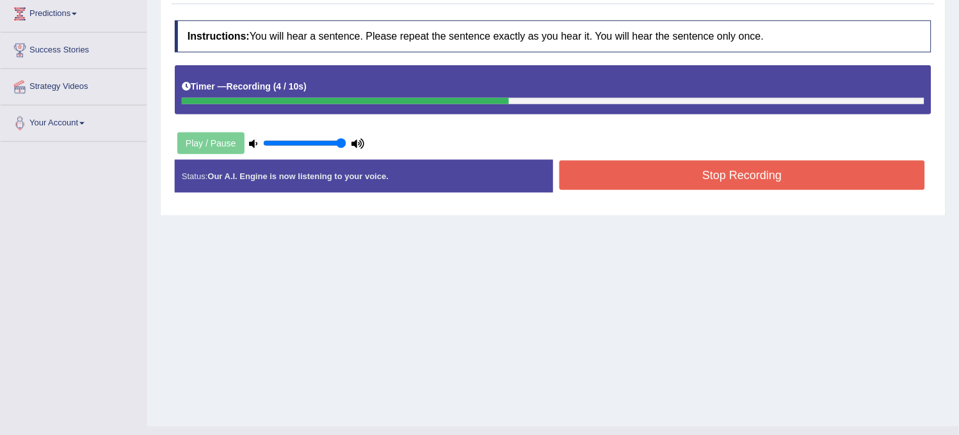
click at [732, 180] on button "Stop Recording" at bounding box center [741, 175] width 365 height 29
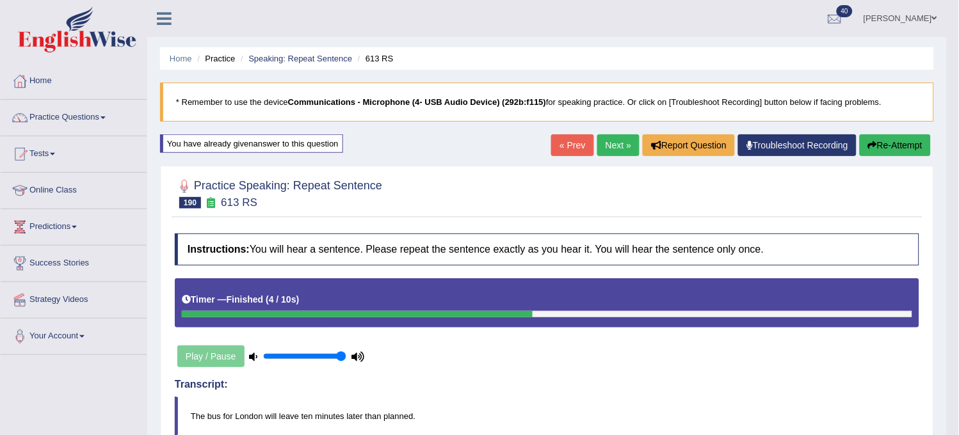
click at [607, 141] on link "Next »" at bounding box center [618, 145] width 42 height 22
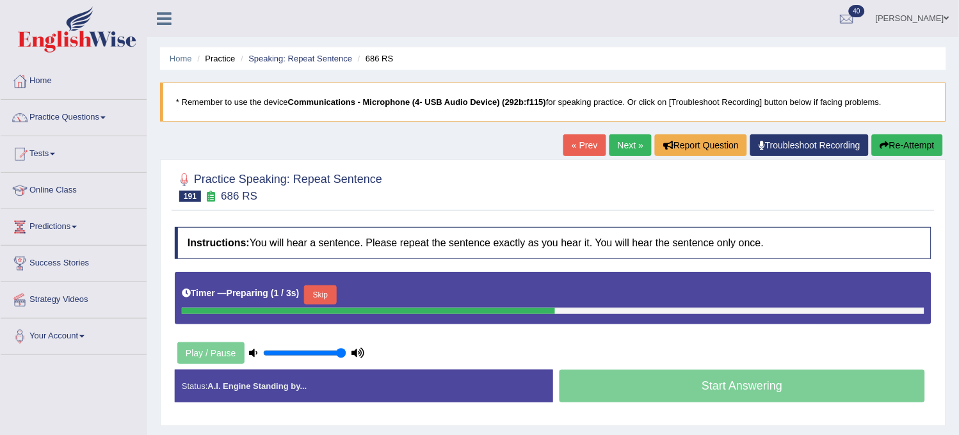
scroll to position [71, 0]
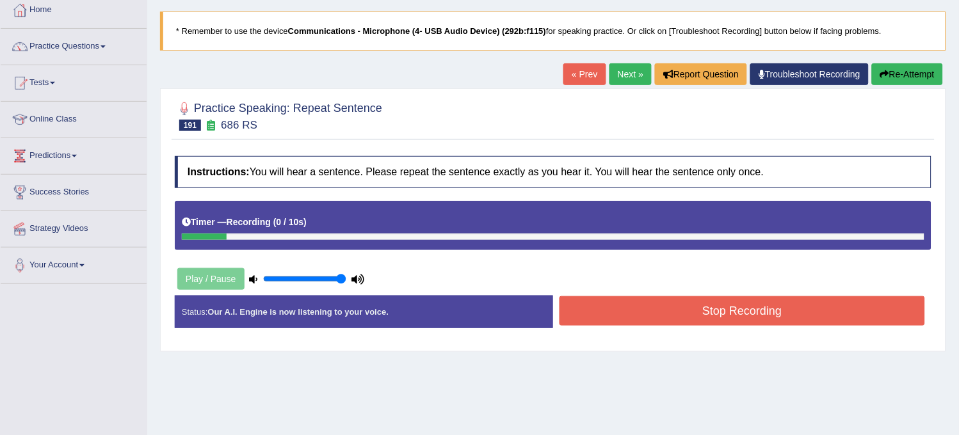
click at [883, 75] on icon "button" at bounding box center [884, 74] width 9 height 9
click at [714, 305] on button "Stop Recording" at bounding box center [741, 310] width 365 height 29
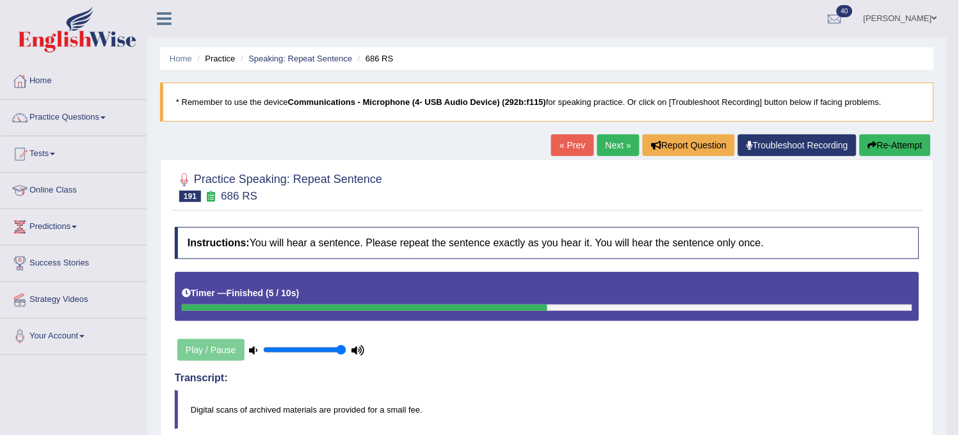
click at [612, 148] on link "Next »" at bounding box center [618, 145] width 42 height 22
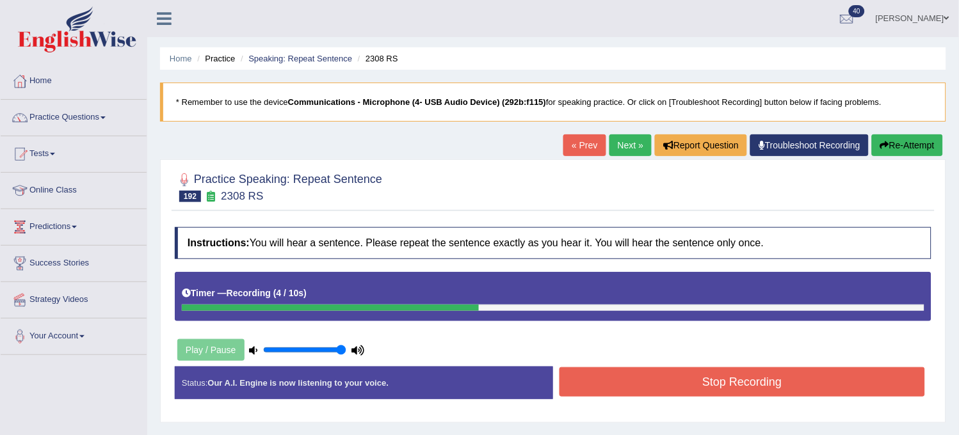
click at [627, 394] on button "Stop Recording" at bounding box center [741, 381] width 365 height 29
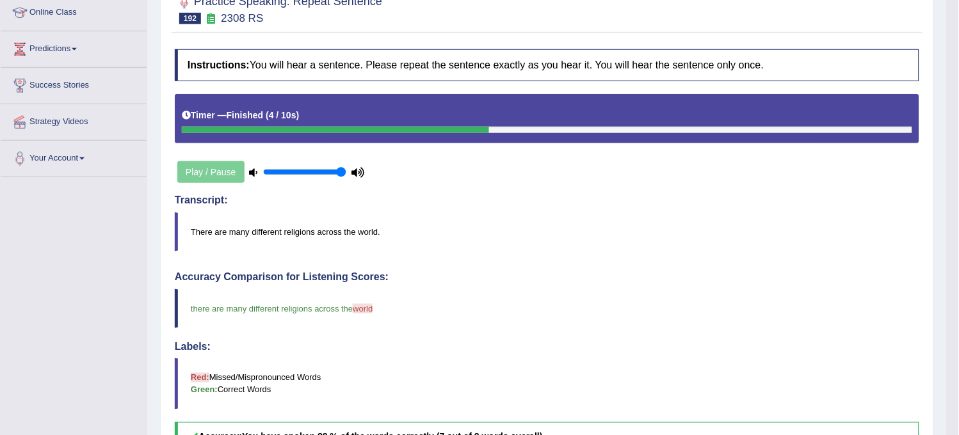
scroll to position [128, 0]
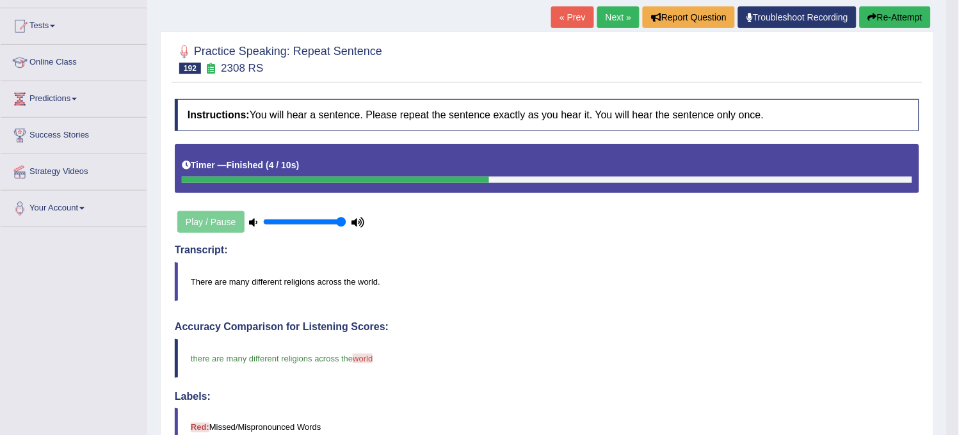
click at [609, 15] on link "Next »" at bounding box center [618, 17] width 42 height 22
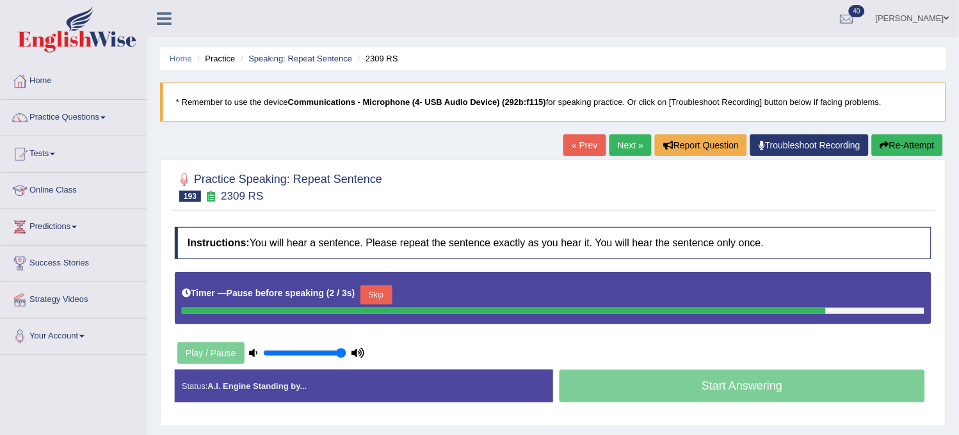
click at [885, 138] on button "Re-Attempt" at bounding box center [907, 145] width 71 height 22
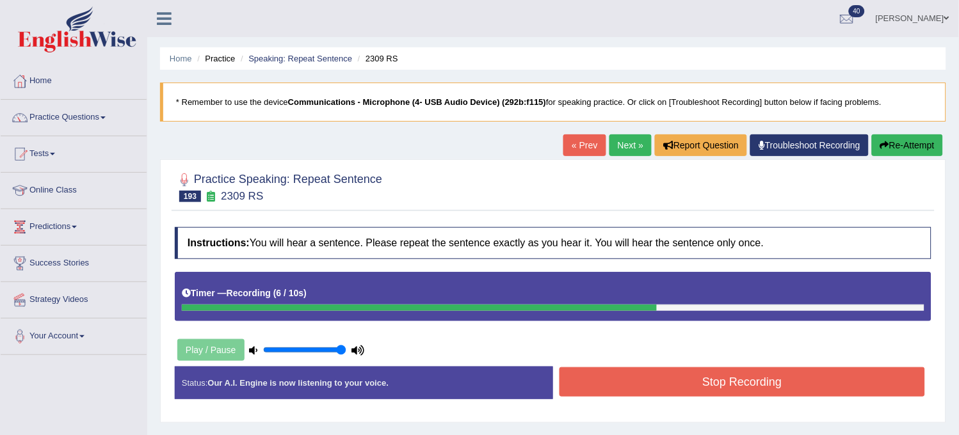
click at [900, 143] on button "Re-Attempt" at bounding box center [907, 145] width 71 height 22
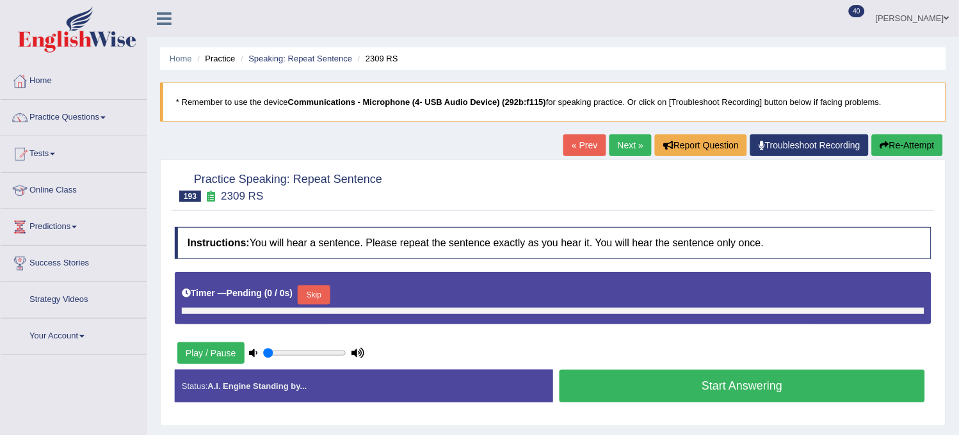
type input "1"
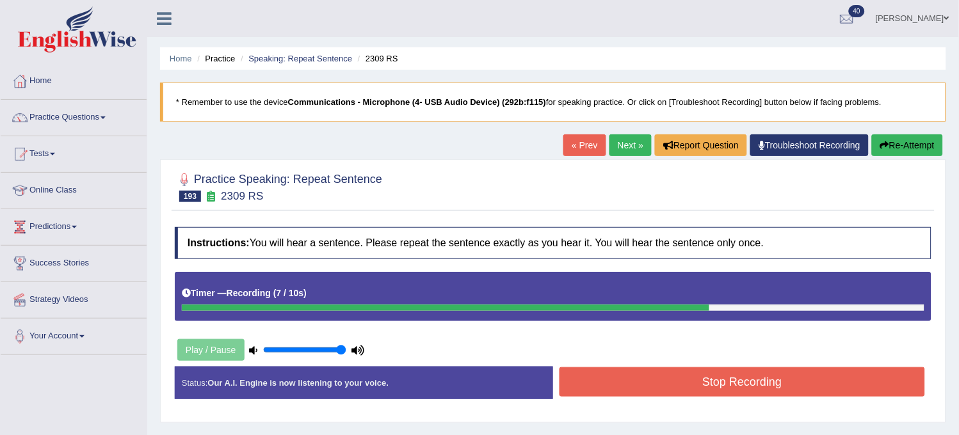
click at [900, 143] on button "Re-Attempt" at bounding box center [907, 145] width 71 height 22
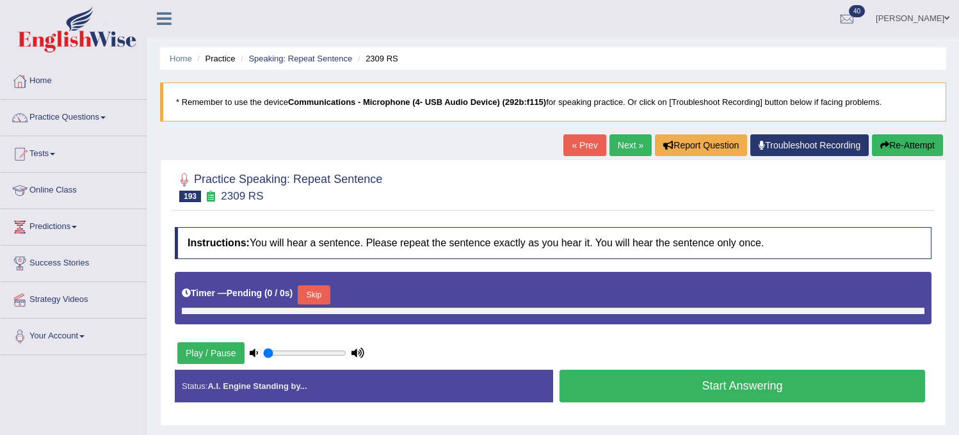
type input "1"
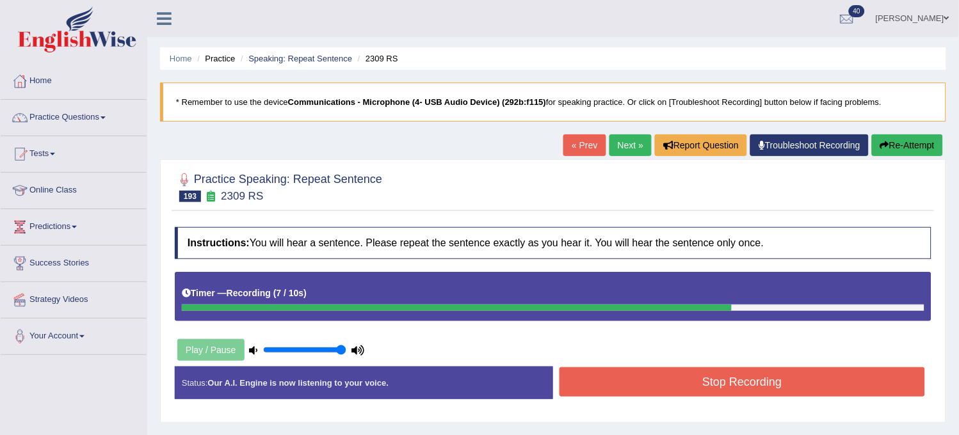
click at [900, 146] on button "Re-Attempt" at bounding box center [907, 145] width 71 height 22
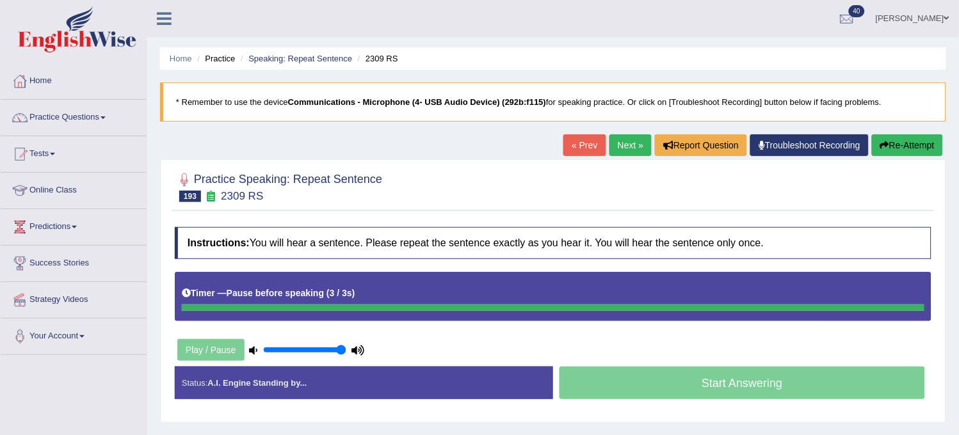
click at [900, 146] on button "Re-Attempt" at bounding box center [907, 145] width 71 height 22
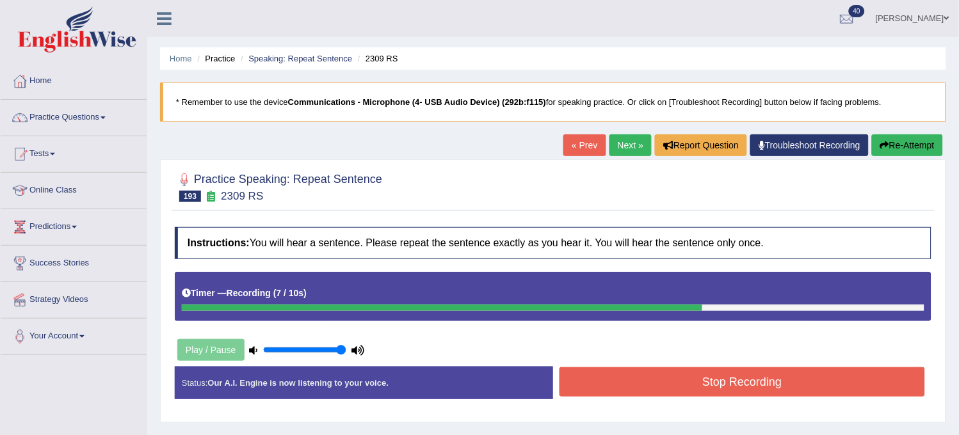
click at [900, 148] on button "Re-Attempt" at bounding box center [907, 145] width 71 height 22
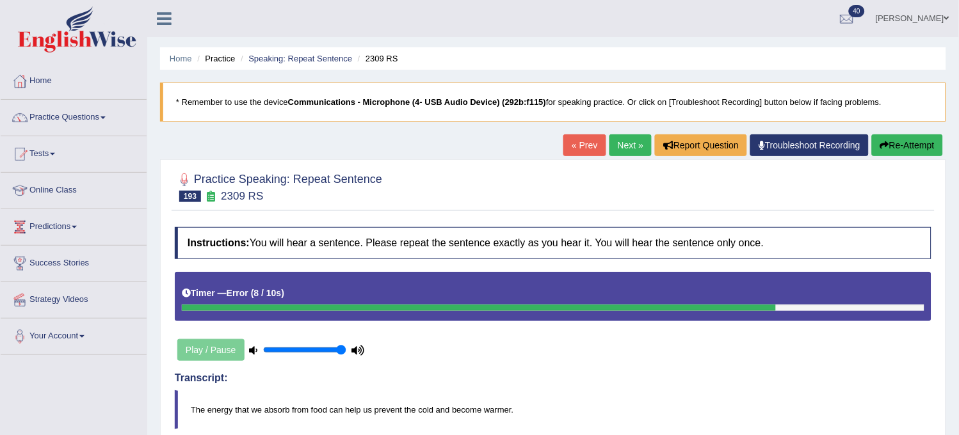
click at [900, 148] on button "Re-Attempt" at bounding box center [907, 145] width 71 height 22
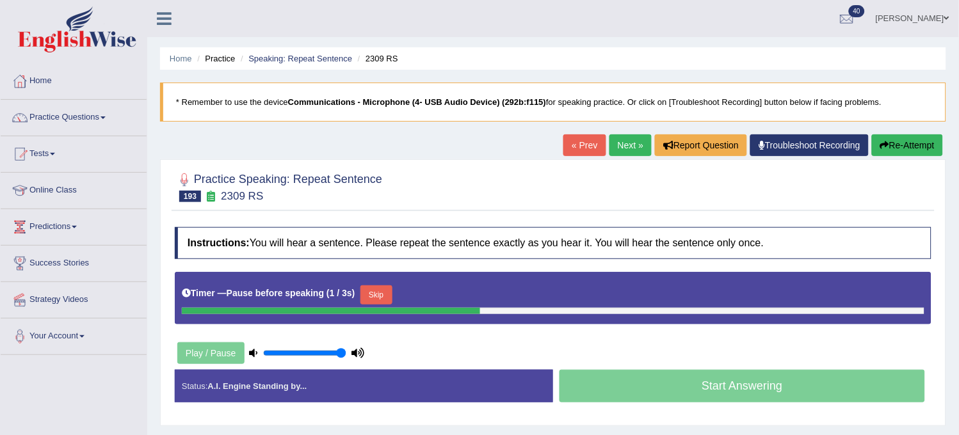
click at [900, 148] on button "Re-Attempt" at bounding box center [907, 145] width 71 height 22
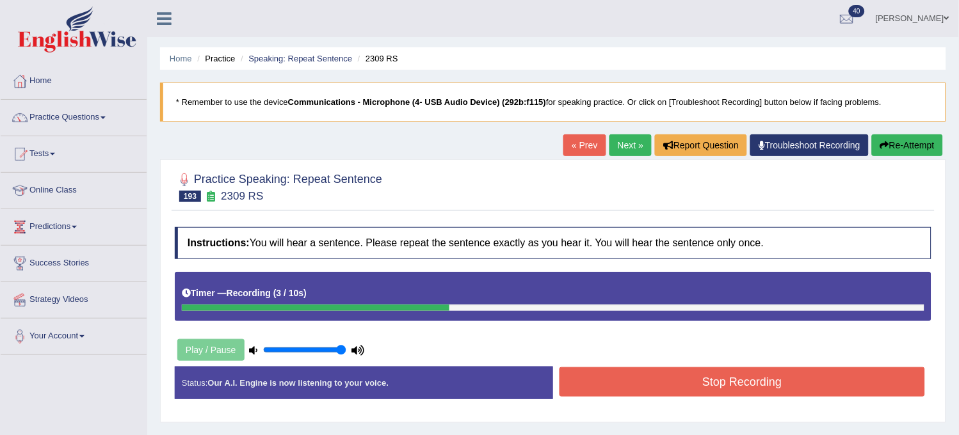
click at [900, 148] on button "Re-Attempt" at bounding box center [907, 145] width 71 height 22
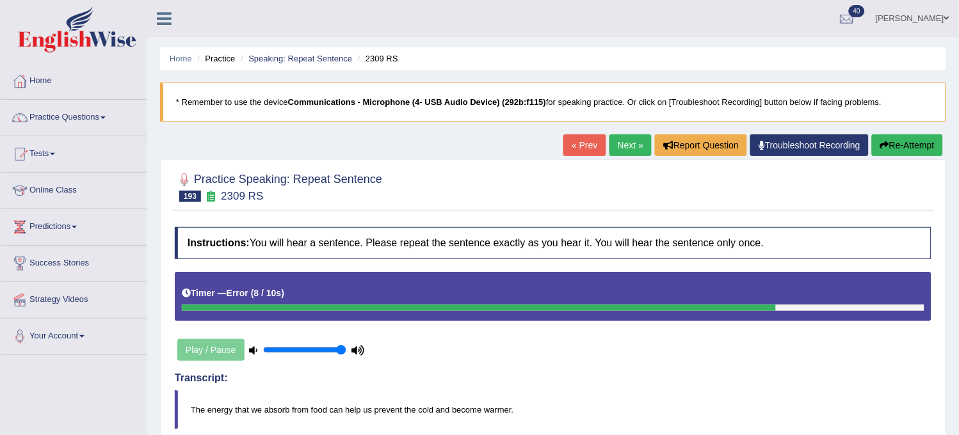
click at [900, 148] on button "Re-Attempt" at bounding box center [907, 145] width 71 height 22
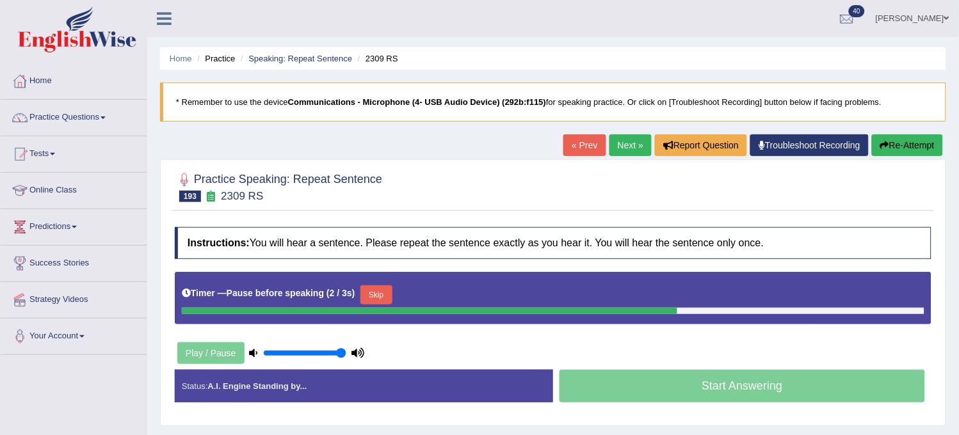
click at [900, 148] on button "Re-Attempt" at bounding box center [907, 145] width 71 height 22
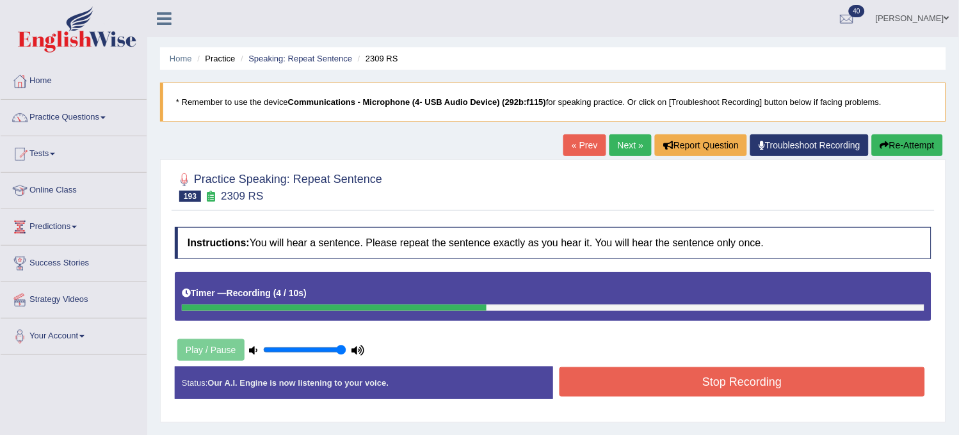
click at [835, 383] on button "Stop Recording" at bounding box center [741, 381] width 365 height 29
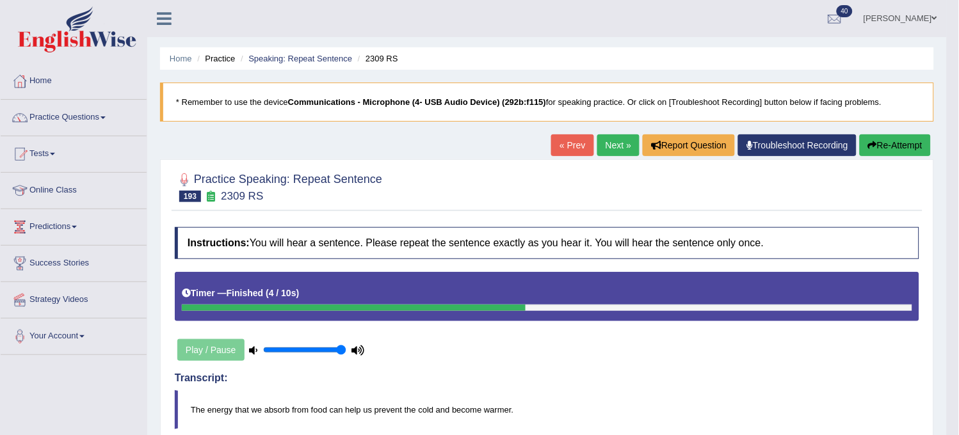
click at [606, 138] on div "Home Practice Speaking: Repeat Sentence 2309 RS * Remember to use the device Co…" at bounding box center [546, 443] width 799 height 886
click at [606, 138] on link "Next »" at bounding box center [618, 145] width 42 height 22
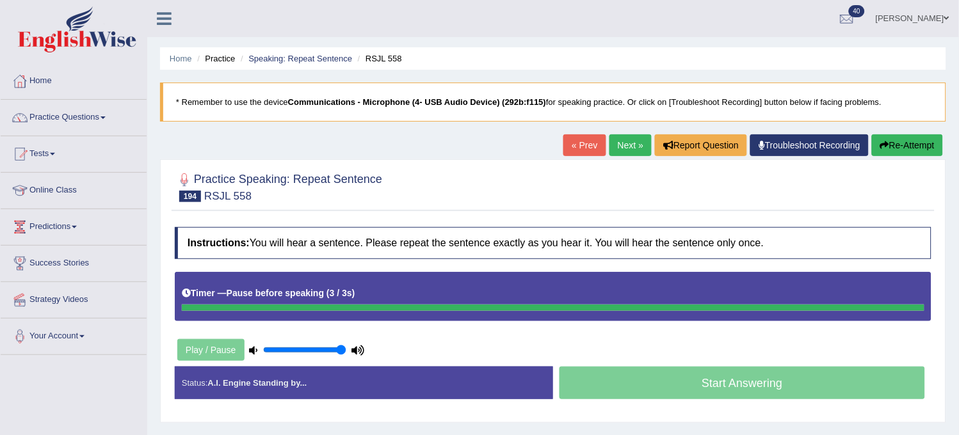
click at [892, 144] on button "Re-Attempt" at bounding box center [907, 145] width 71 height 22
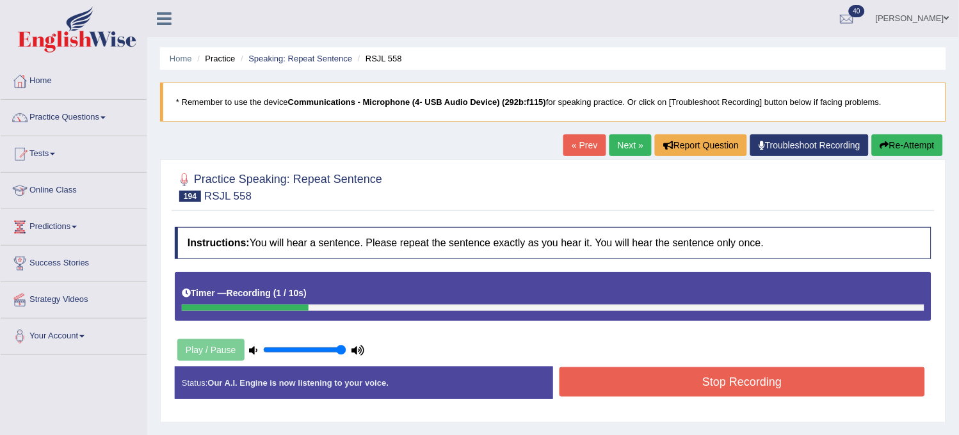
click at [892, 147] on button "Re-Attempt" at bounding box center [907, 145] width 71 height 22
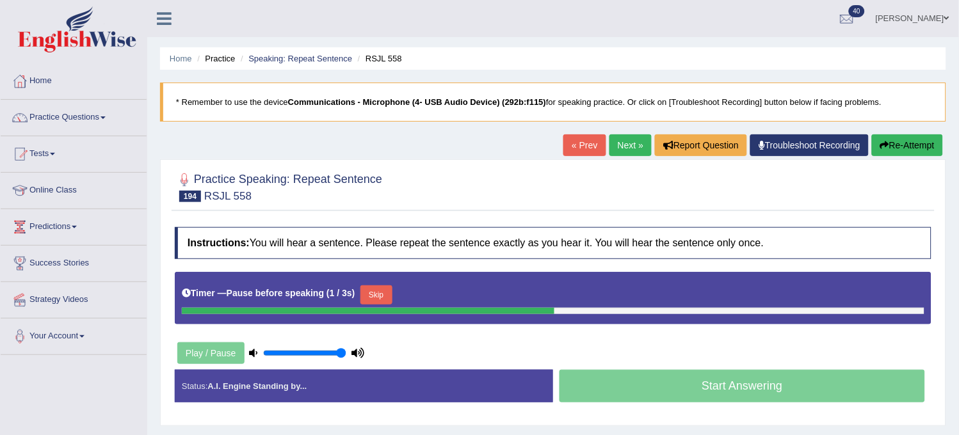
click at [892, 147] on button "Re-Attempt" at bounding box center [907, 145] width 71 height 22
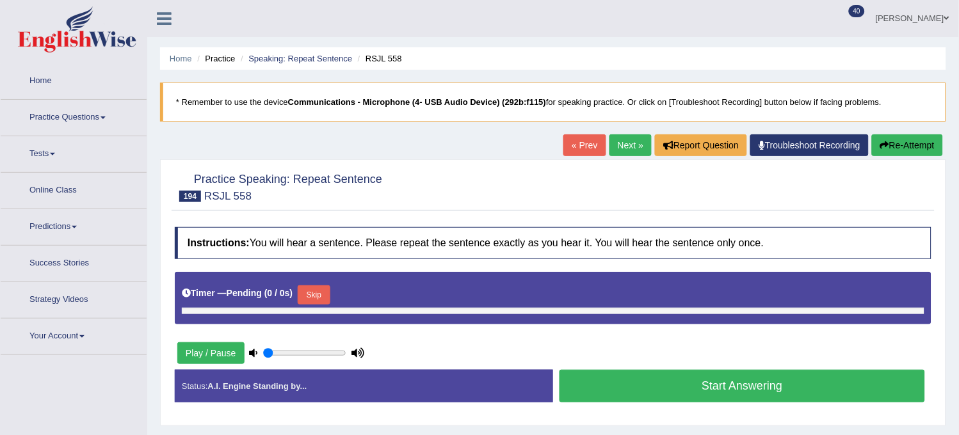
type input "1"
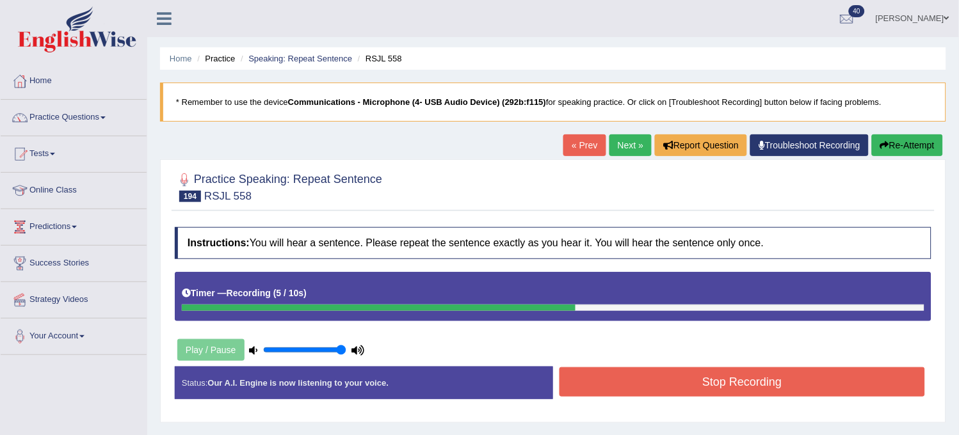
click at [892, 147] on button "Re-Attempt" at bounding box center [907, 145] width 71 height 22
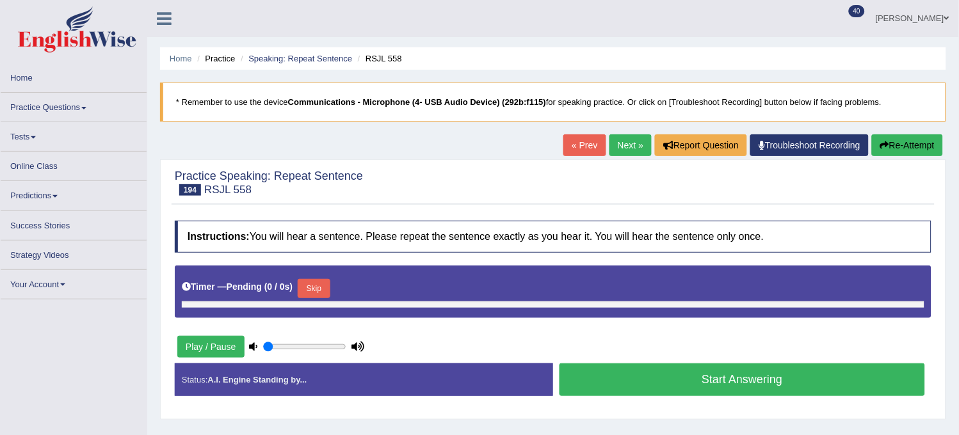
type input "1"
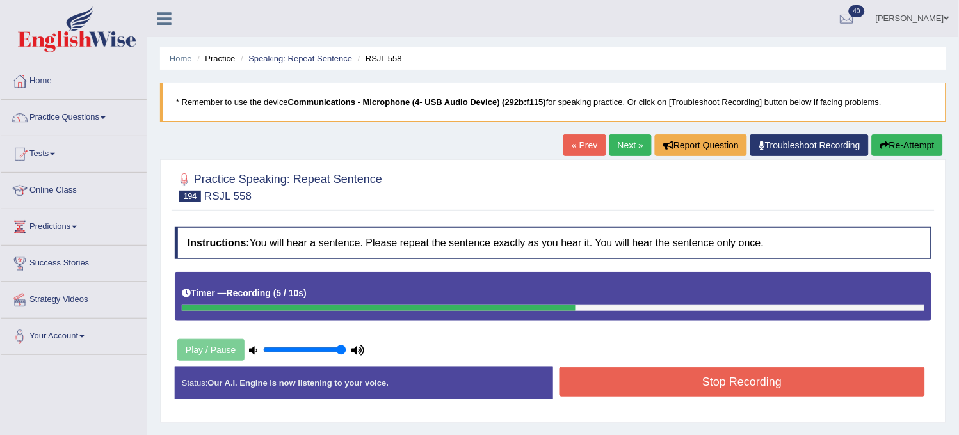
click at [775, 381] on button "Stop Recording" at bounding box center [741, 381] width 365 height 29
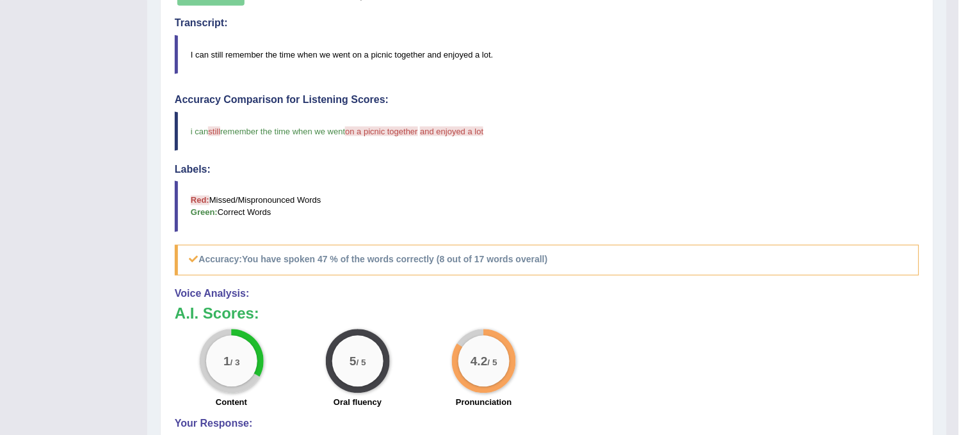
scroll to position [426, 0]
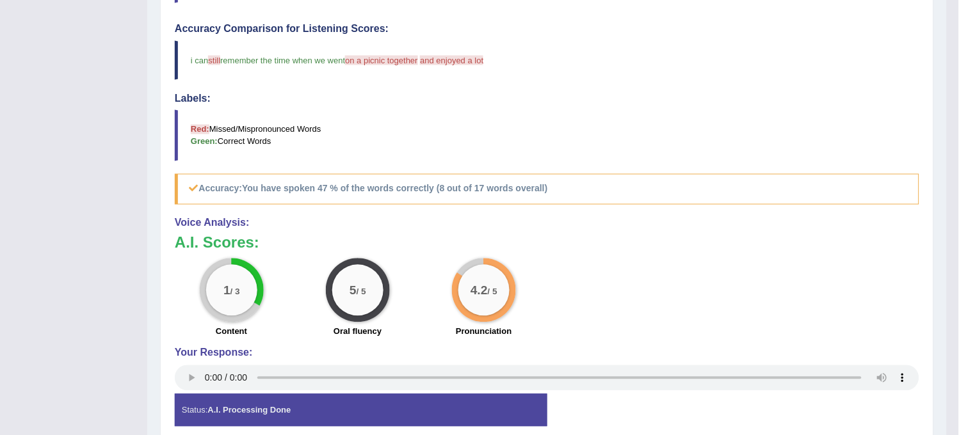
click at [773, 346] on div "Voice Analysis: A.I. Scores: 1 / 3 Content 5 / 5 Oral fluency 4.2 / 5 Pronuncia…" at bounding box center [547, 306] width 744 height 177
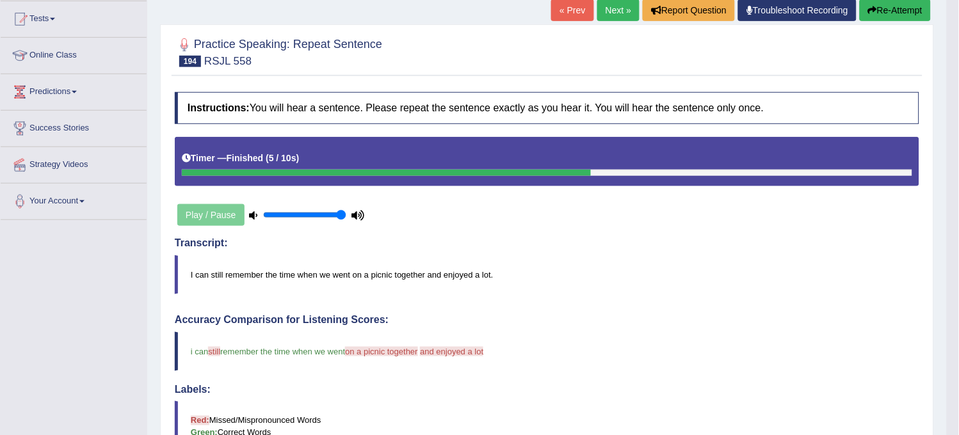
scroll to position [0, 0]
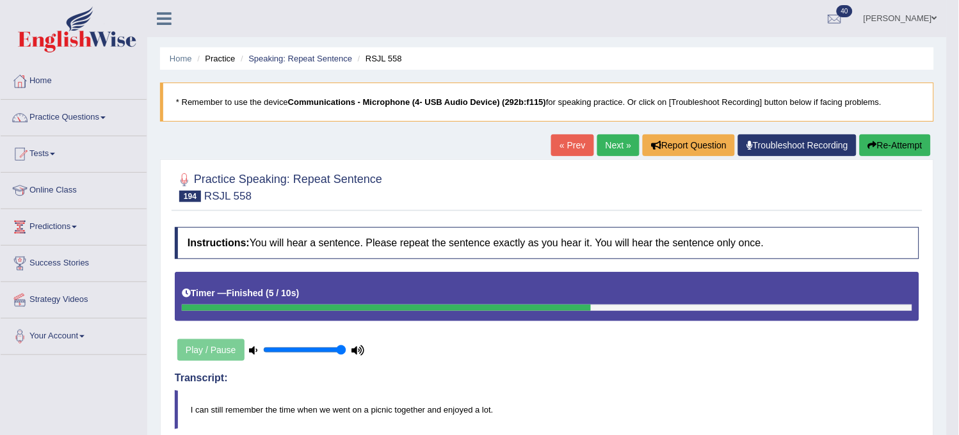
click at [609, 148] on link "Next »" at bounding box center [618, 145] width 42 height 22
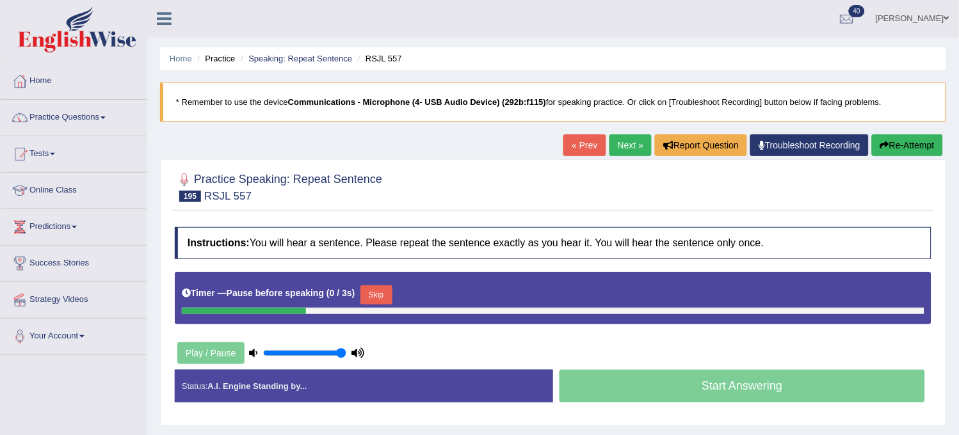
click at [890, 149] on button "Re-Attempt" at bounding box center [907, 145] width 71 height 22
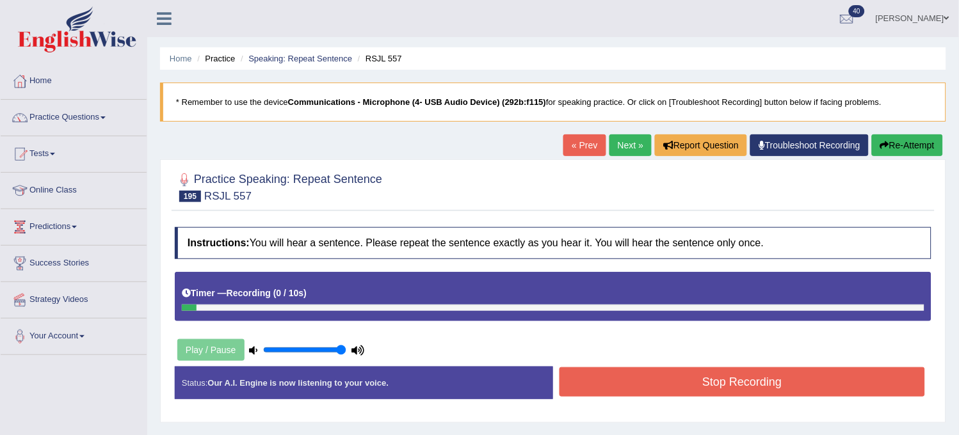
click at [890, 149] on button "Re-Attempt" at bounding box center [907, 145] width 71 height 22
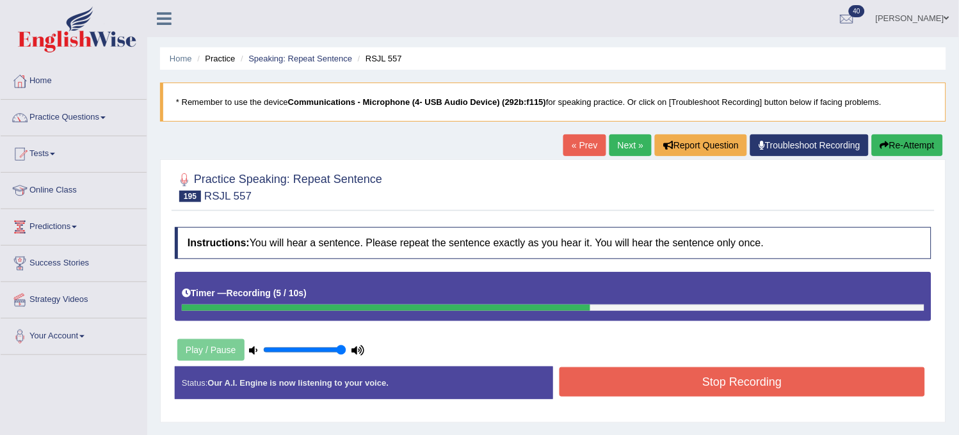
click at [890, 149] on button "Re-Attempt" at bounding box center [907, 145] width 71 height 22
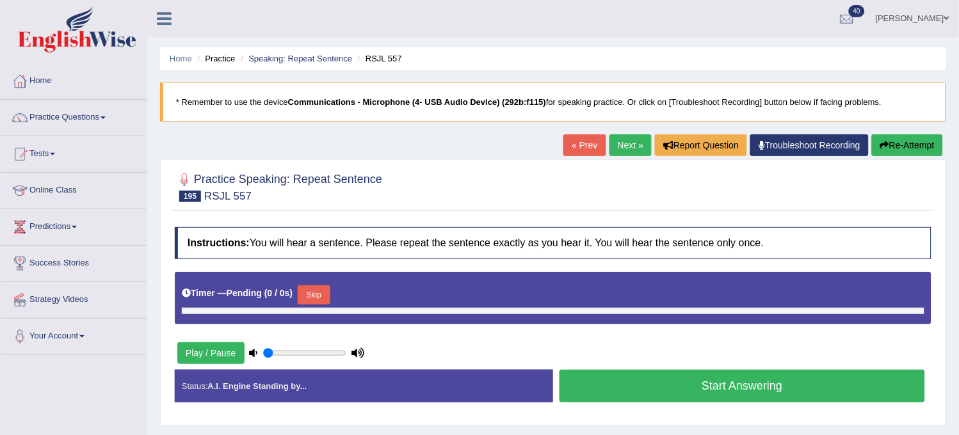
type input "1"
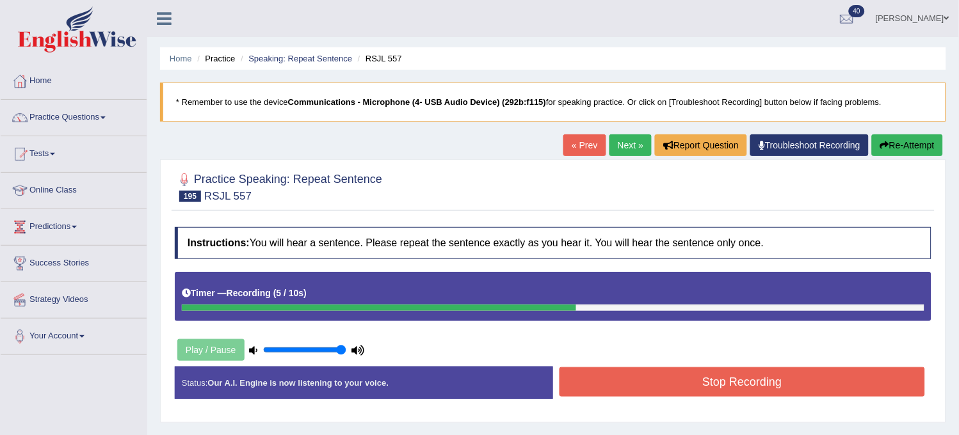
click at [767, 374] on button "Stop Recording" at bounding box center [741, 381] width 365 height 29
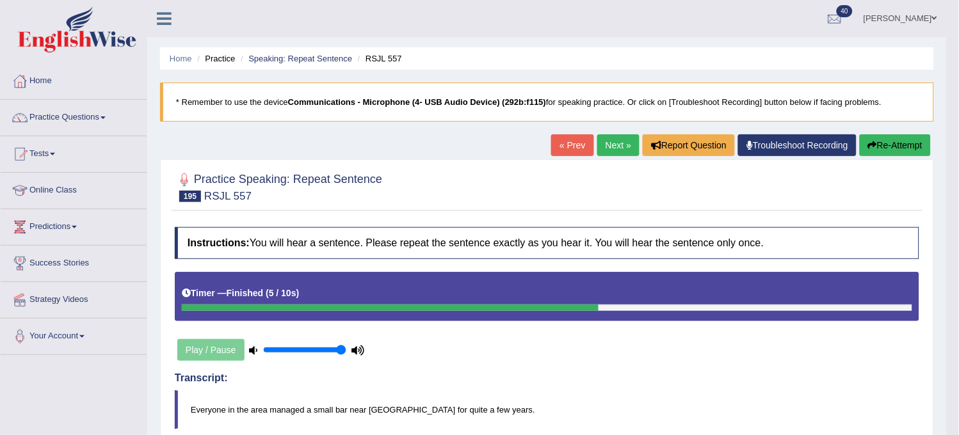
click at [611, 148] on link "Next »" at bounding box center [618, 145] width 42 height 22
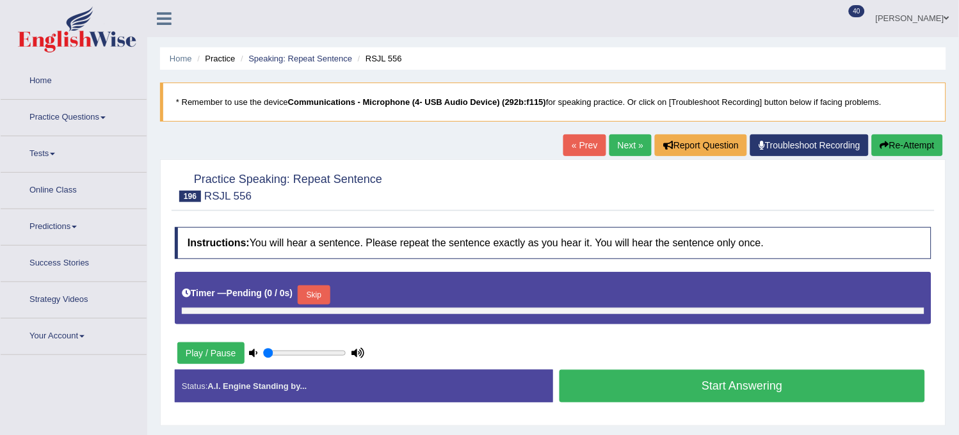
type input "1"
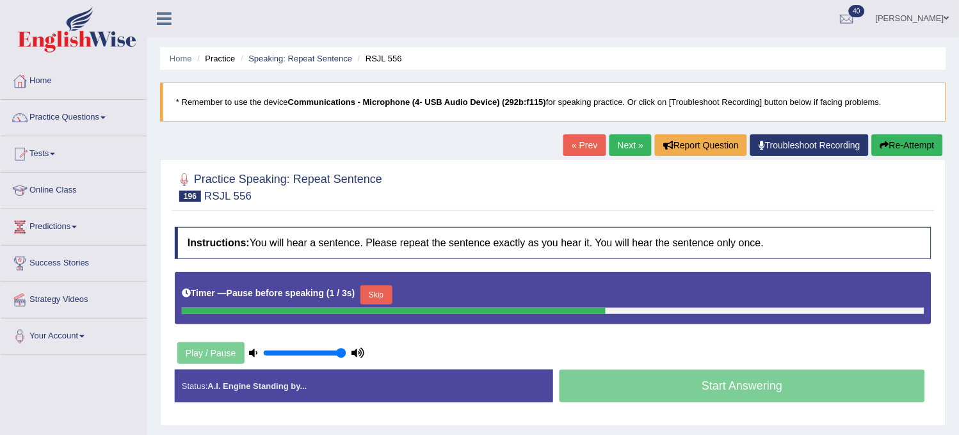
click at [891, 147] on button "Re-Attempt" at bounding box center [907, 145] width 71 height 22
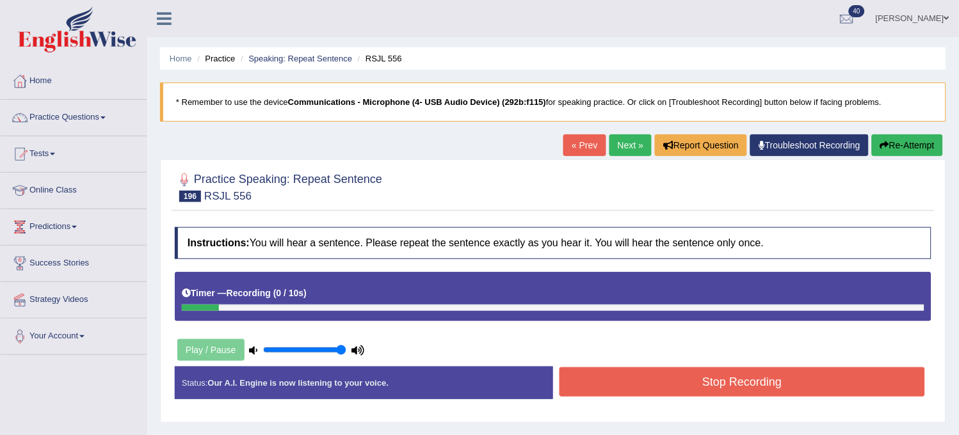
click at [891, 147] on button "Re-Attempt" at bounding box center [907, 145] width 71 height 22
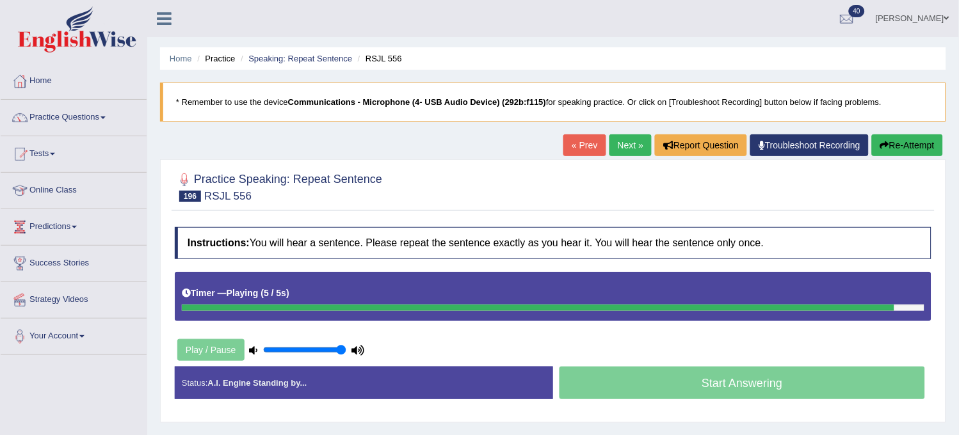
click at [891, 147] on button "Re-Attempt" at bounding box center [907, 145] width 71 height 22
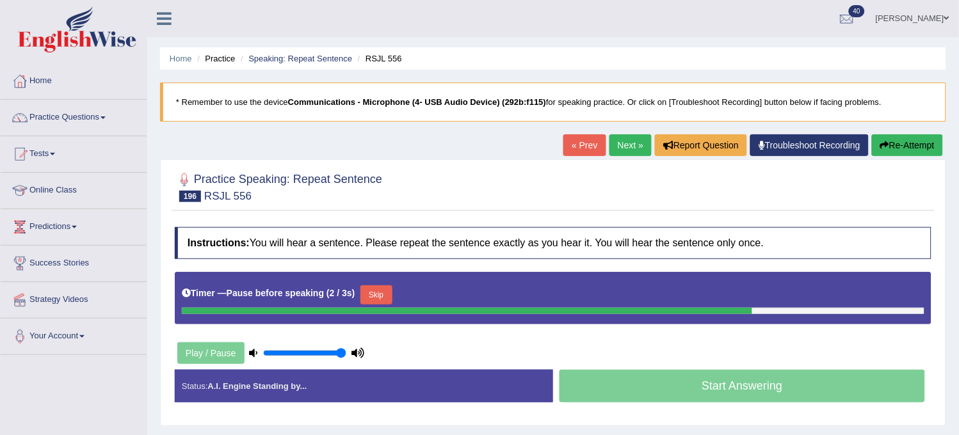
click at [891, 147] on button "Re-Attempt" at bounding box center [907, 145] width 71 height 22
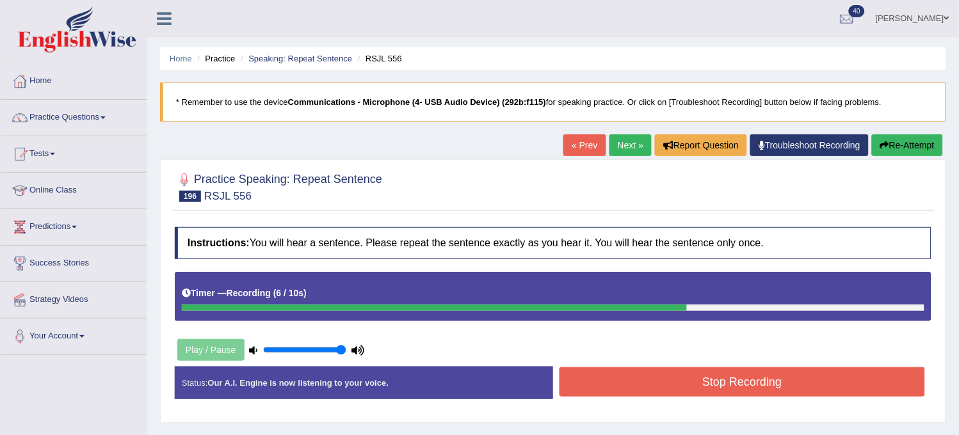
click at [773, 385] on button "Stop Recording" at bounding box center [741, 381] width 365 height 29
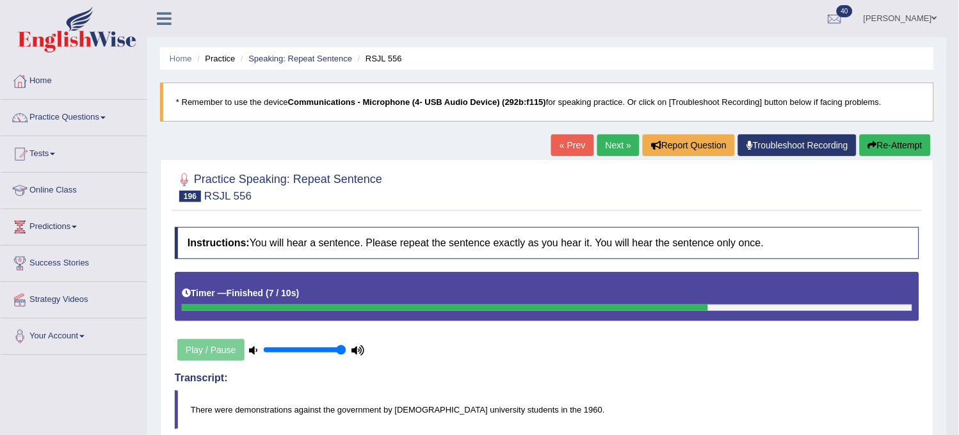
click at [616, 146] on link "Next »" at bounding box center [618, 145] width 42 height 22
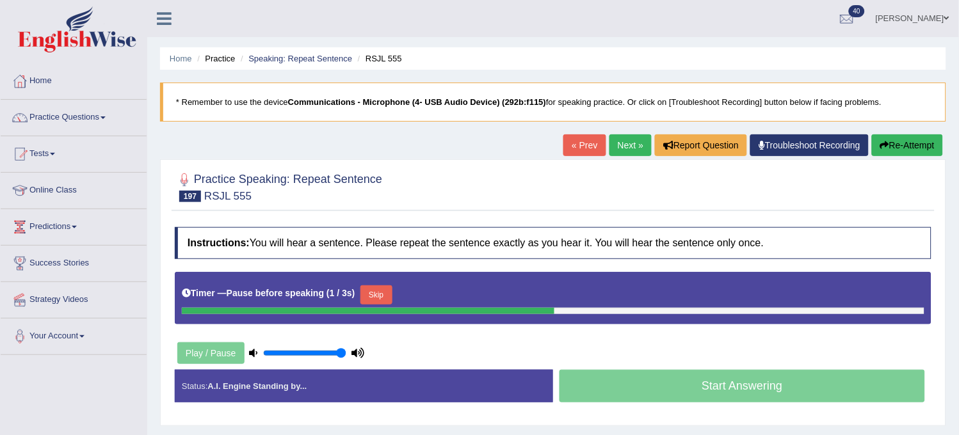
click at [914, 138] on button "Re-Attempt" at bounding box center [907, 145] width 71 height 22
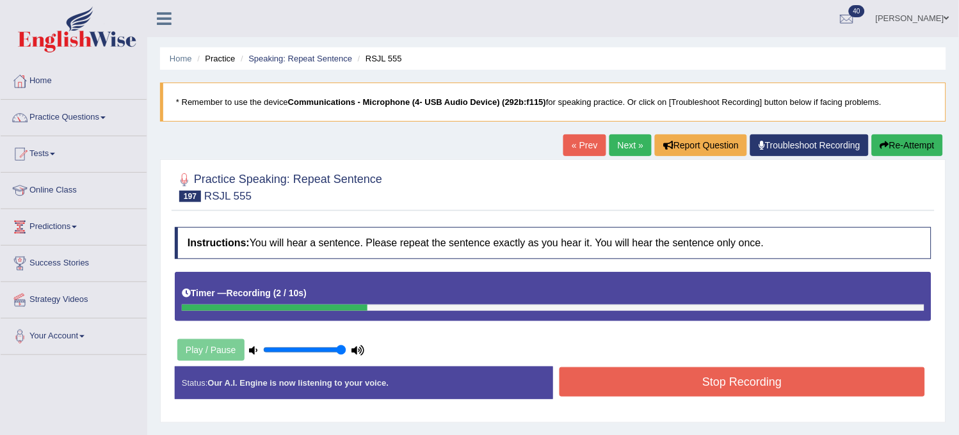
click at [914, 138] on button "Re-Attempt" at bounding box center [907, 145] width 71 height 22
click at [861, 375] on button "Stop Recording" at bounding box center [741, 381] width 365 height 29
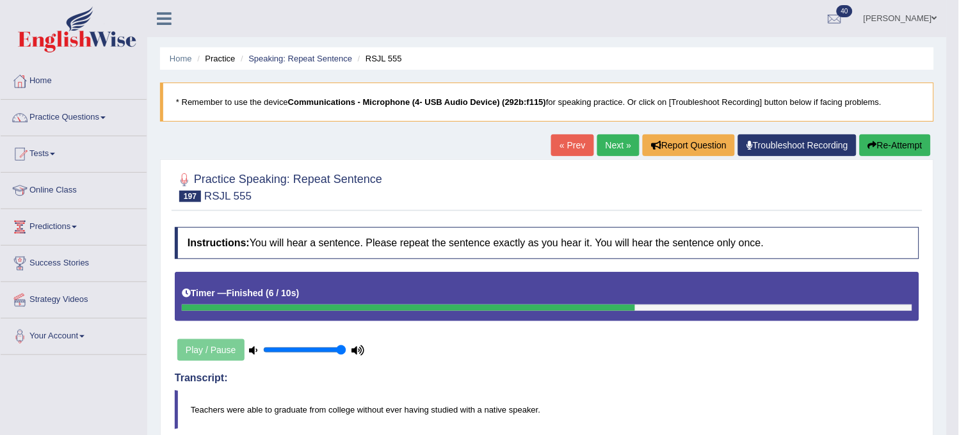
click at [621, 143] on link "Next »" at bounding box center [618, 145] width 42 height 22
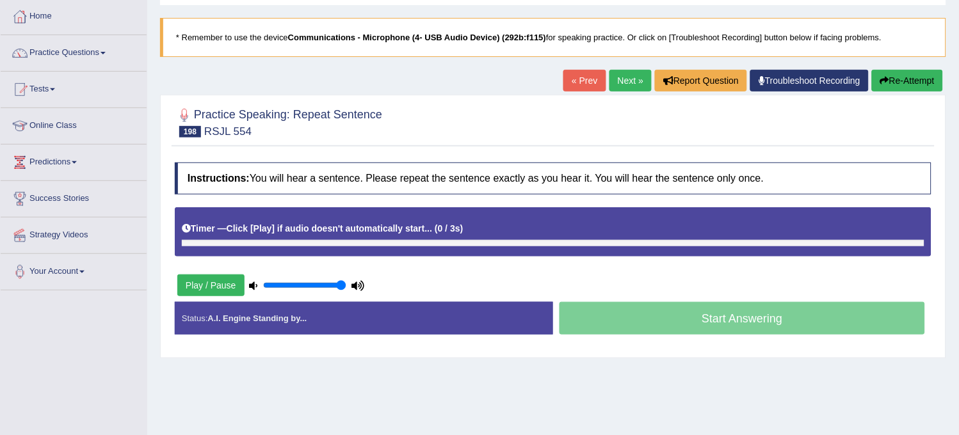
scroll to position [142, 0]
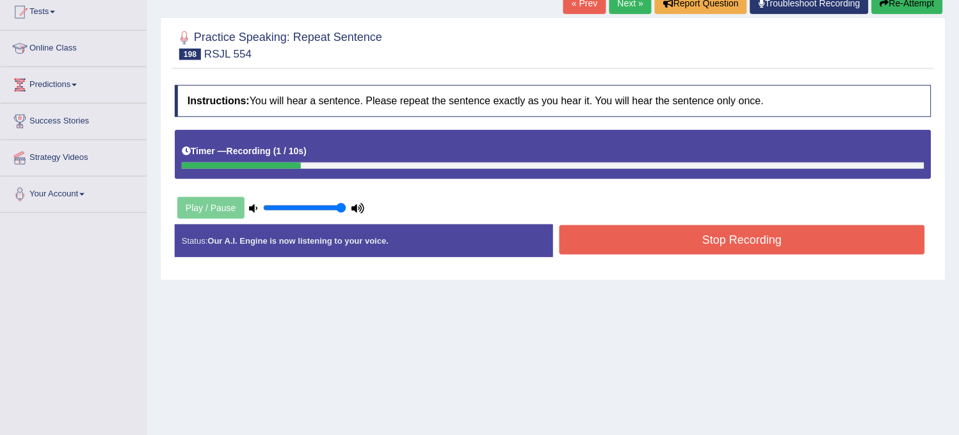
click at [892, 7] on button "Re-Attempt" at bounding box center [907, 3] width 71 height 22
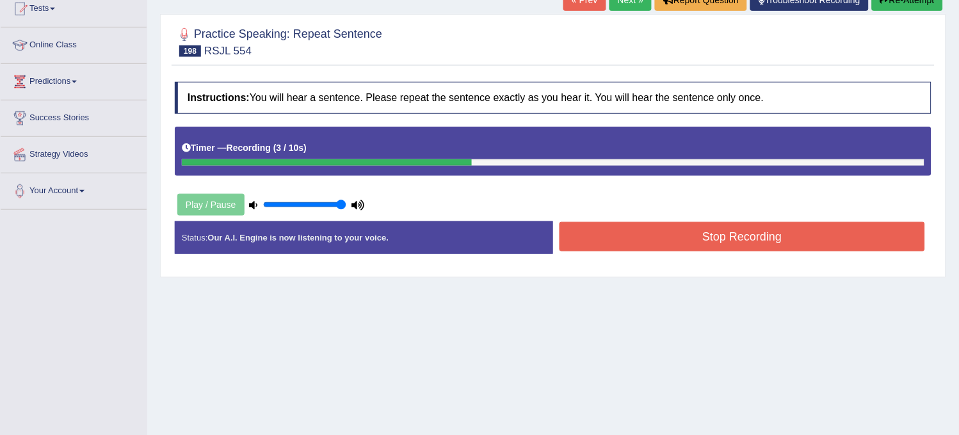
click at [749, 239] on button "Stop Recording" at bounding box center [741, 236] width 365 height 29
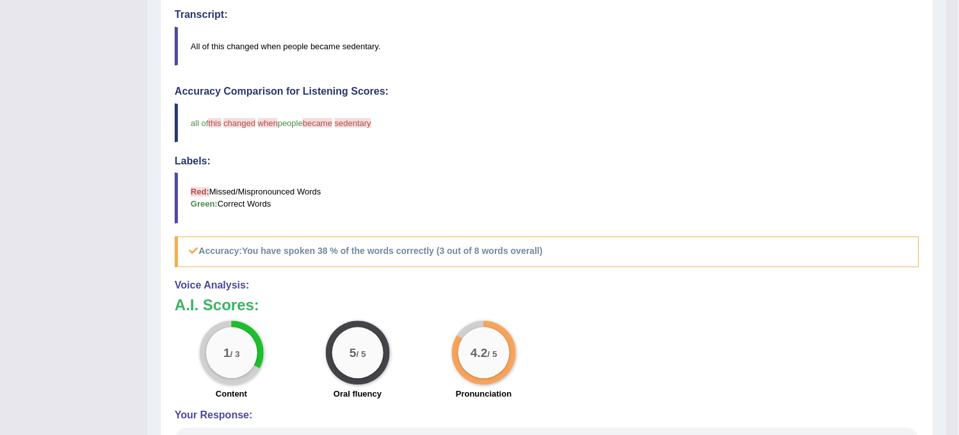
scroll to position [270, 0]
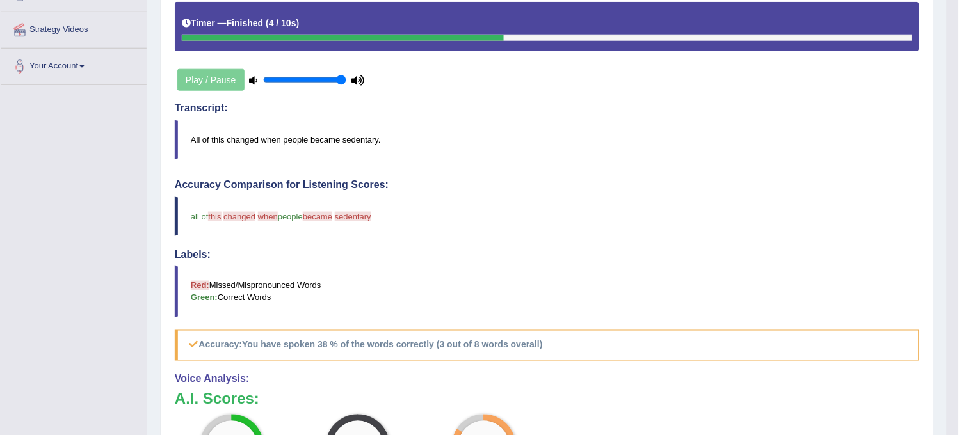
click at [618, 227] on blockquote "all of this these changed change when to the people became can be sedentary sec…" at bounding box center [547, 216] width 744 height 39
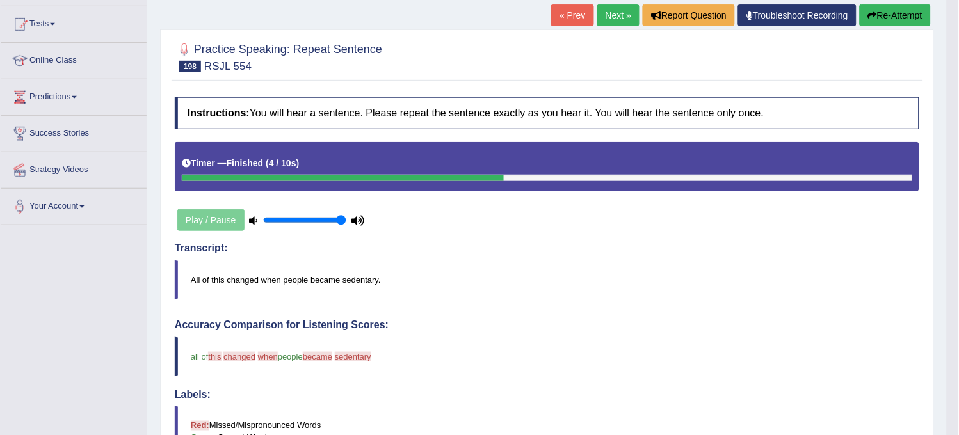
scroll to position [128, 0]
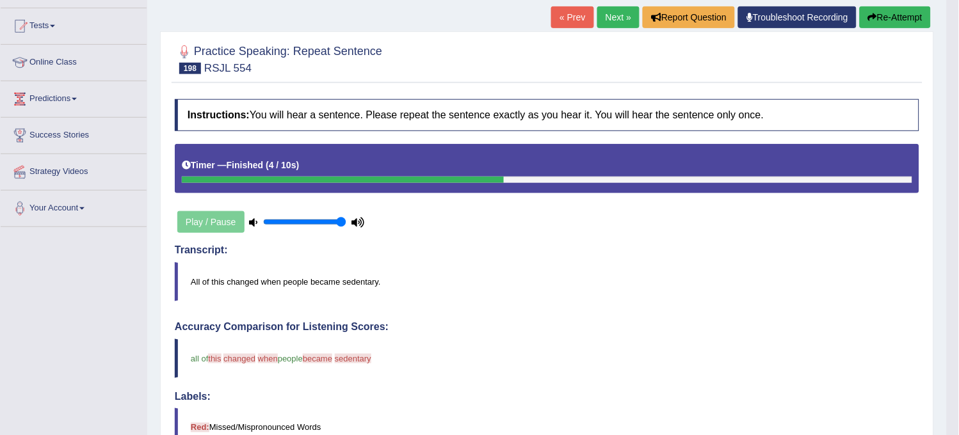
click at [892, 14] on button "Re-Attempt" at bounding box center [895, 17] width 71 height 22
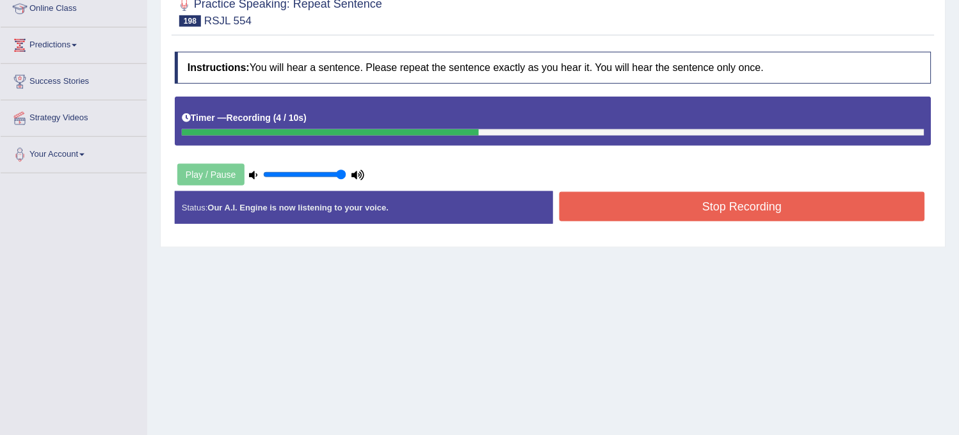
scroll to position [237, 0]
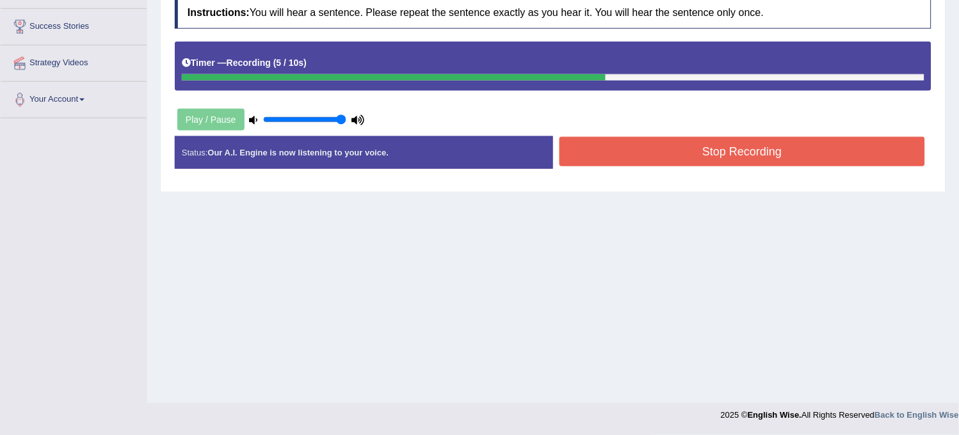
click at [838, 145] on button "Stop Recording" at bounding box center [741, 151] width 365 height 29
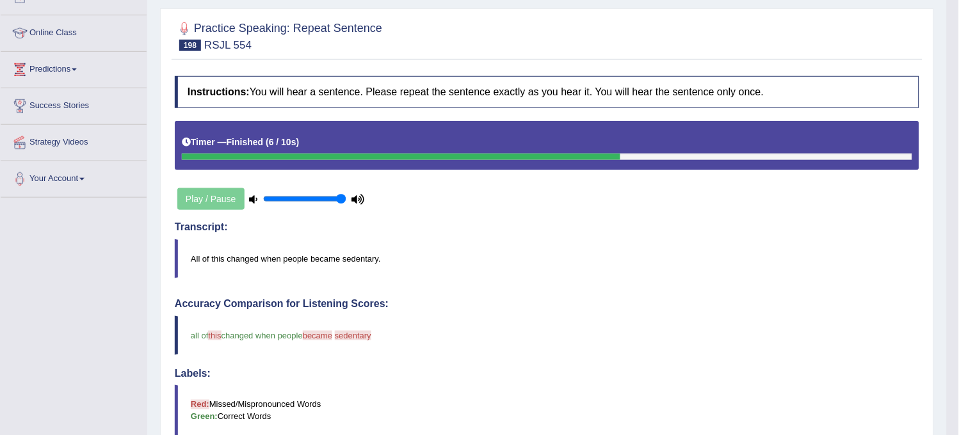
scroll to position [86, 0]
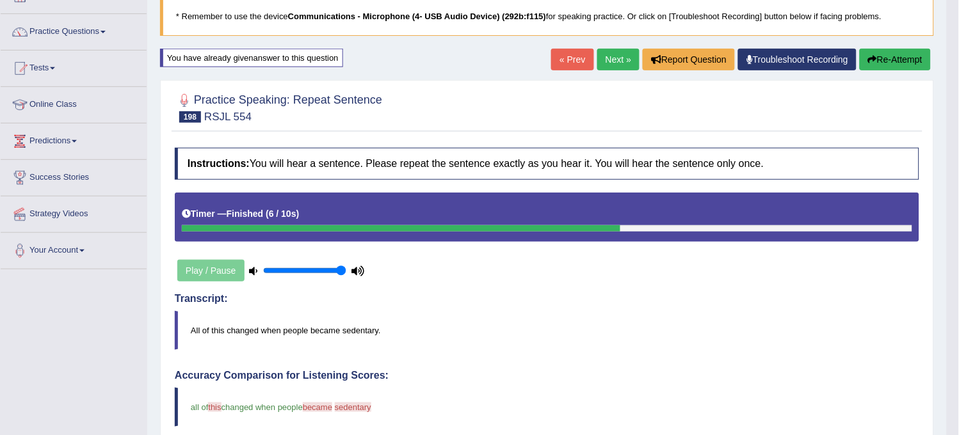
click at [600, 55] on link "Next »" at bounding box center [618, 60] width 42 height 22
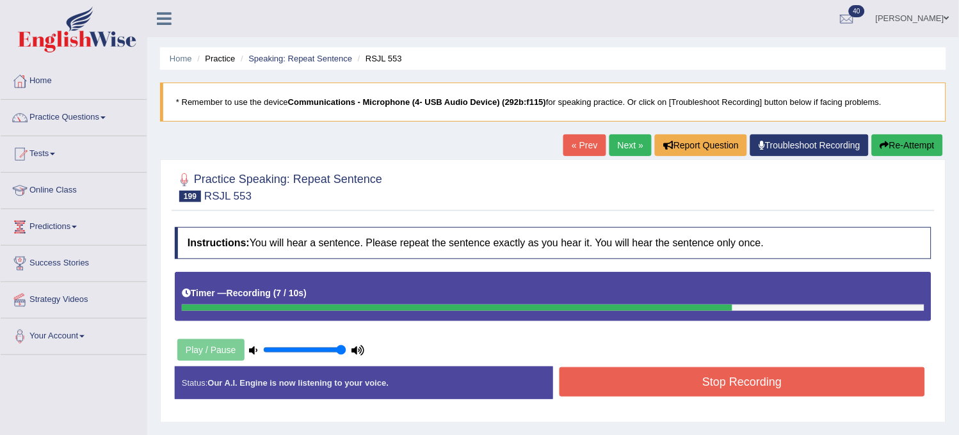
click at [886, 143] on icon "button" at bounding box center [884, 145] width 9 height 9
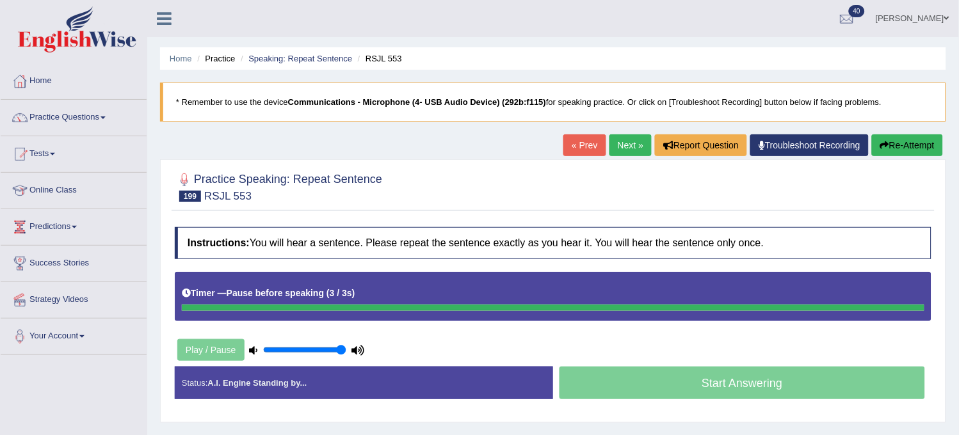
click at [886, 143] on icon "button" at bounding box center [884, 145] width 9 height 9
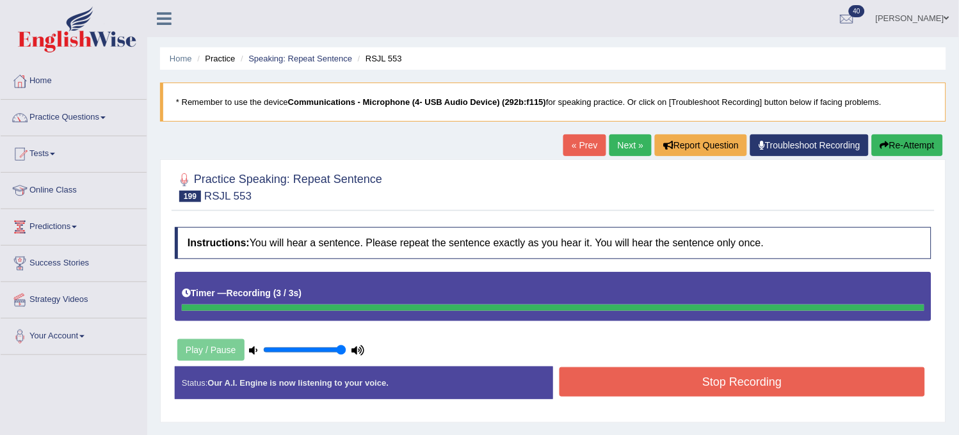
click at [886, 143] on icon "button" at bounding box center [884, 145] width 9 height 9
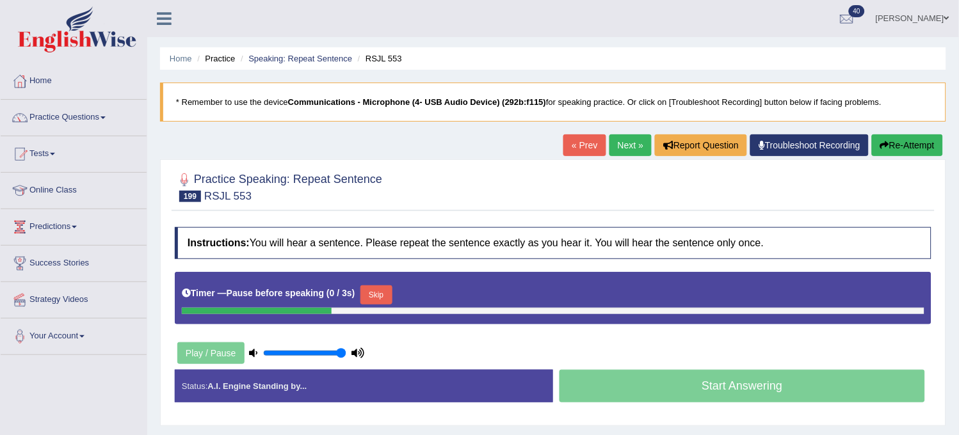
click at [886, 143] on icon "button" at bounding box center [884, 145] width 9 height 9
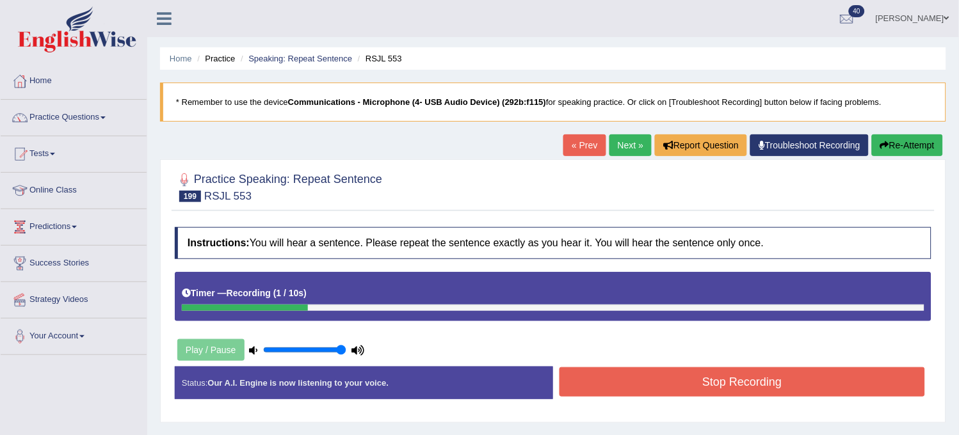
click at [886, 143] on icon "button" at bounding box center [884, 145] width 9 height 9
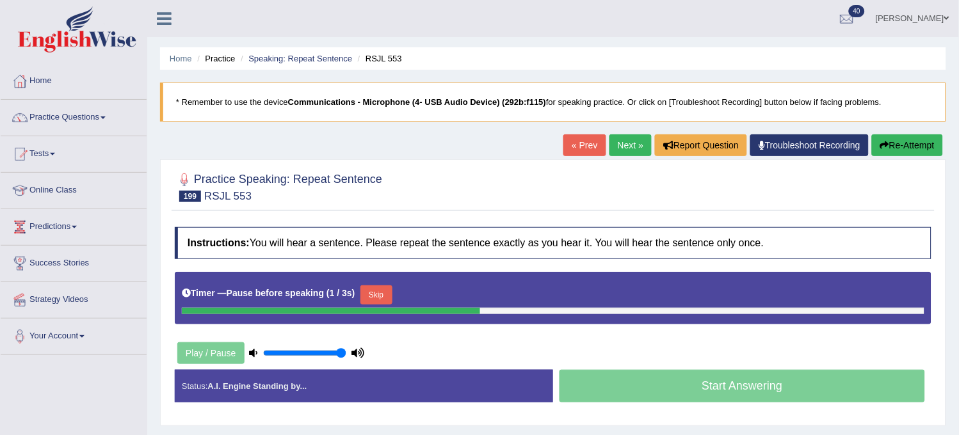
click at [886, 142] on icon "button" at bounding box center [884, 145] width 9 height 9
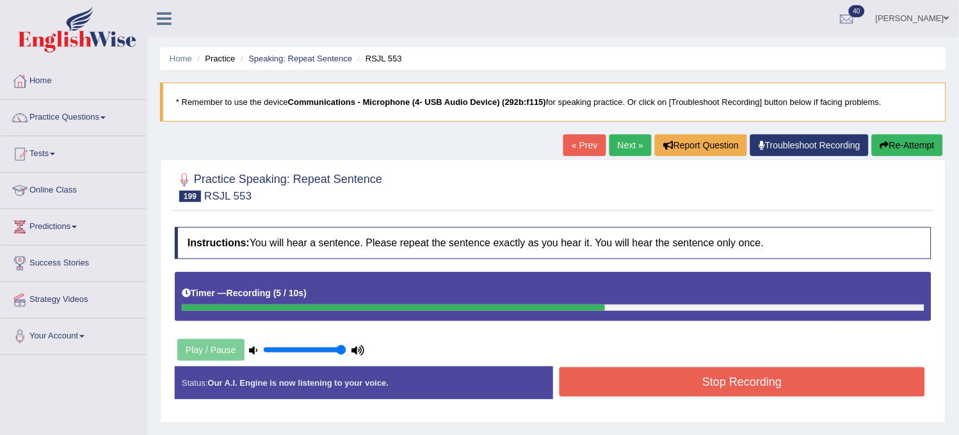
click at [886, 142] on icon "button" at bounding box center [884, 145] width 9 height 9
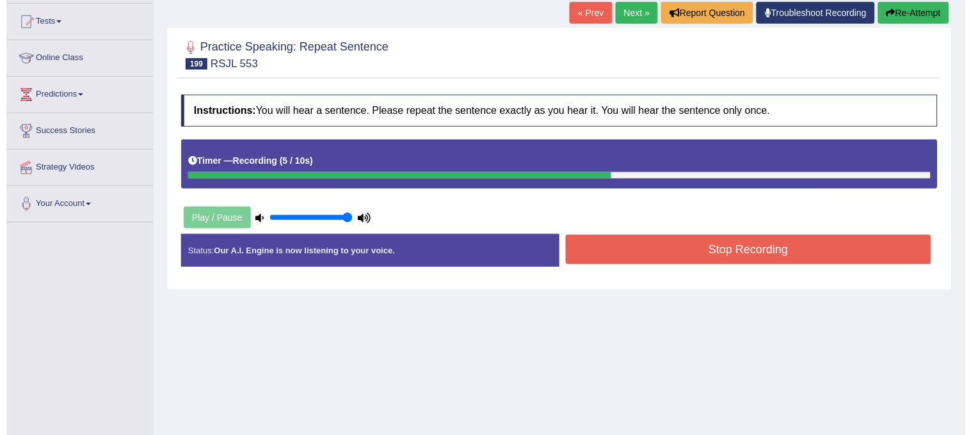
scroll to position [237, 0]
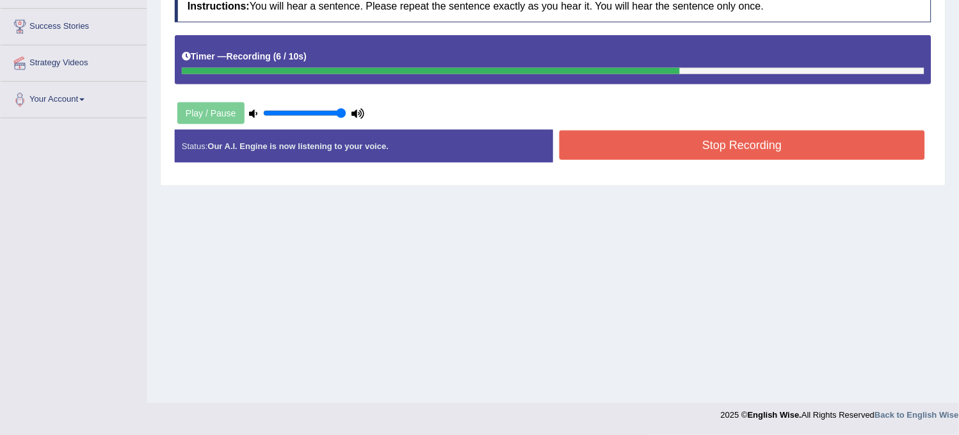
click at [846, 154] on button "Stop Recording" at bounding box center [741, 145] width 365 height 29
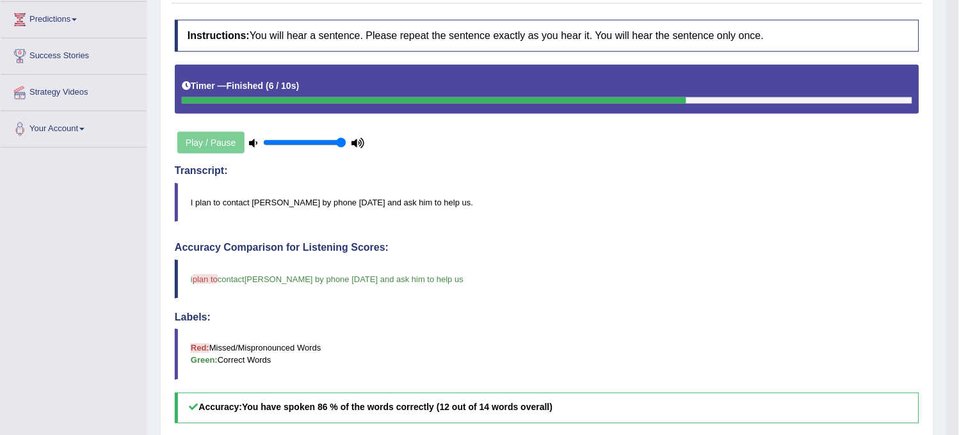
scroll to position [0, 0]
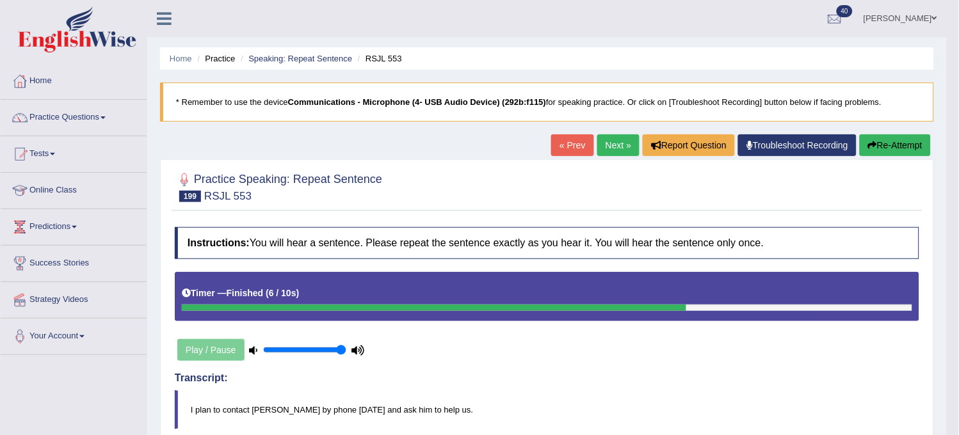
click at [625, 148] on link "Next »" at bounding box center [618, 145] width 42 height 22
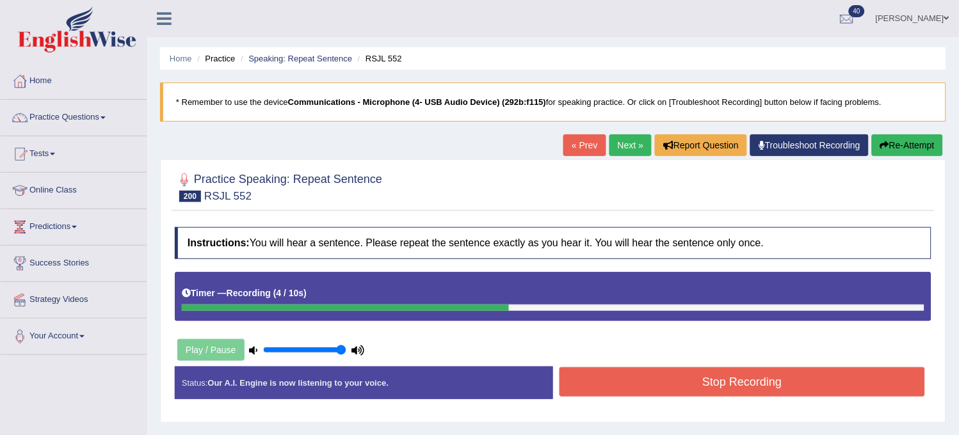
click at [913, 148] on button "Re-Attempt" at bounding box center [907, 145] width 71 height 22
click at [705, 380] on button "Stop Recording" at bounding box center [741, 381] width 365 height 29
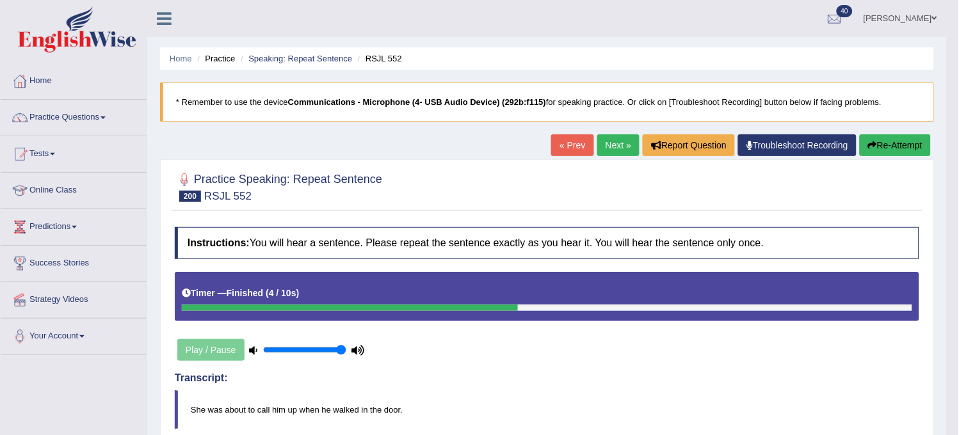
click at [616, 141] on link "Next »" at bounding box center [618, 145] width 42 height 22
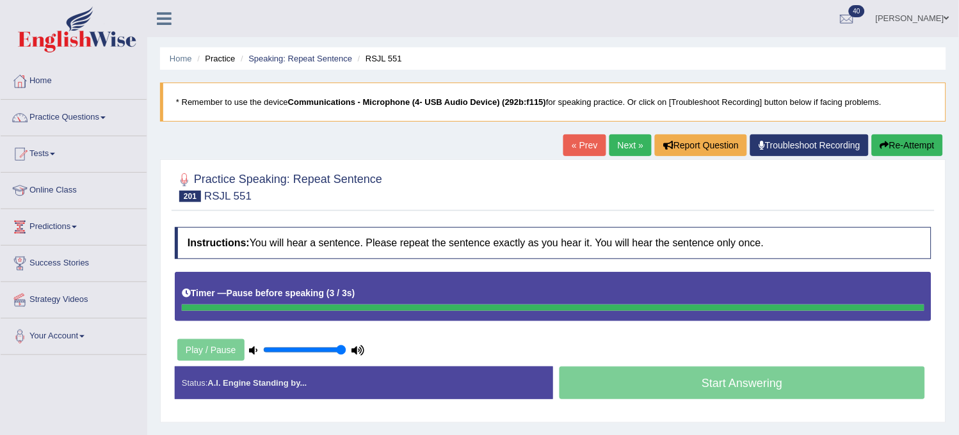
click at [887, 143] on button "Re-Attempt" at bounding box center [907, 145] width 71 height 22
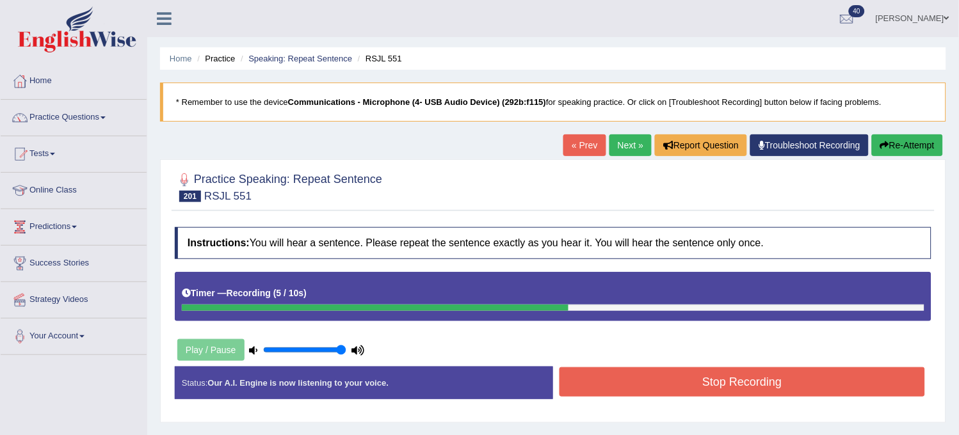
click at [887, 143] on button "Re-Attempt" at bounding box center [907, 145] width 71 height 22
click at [887, 139] on button "Re-Attempt" at bounding box center [907, 145] width 71 height 22
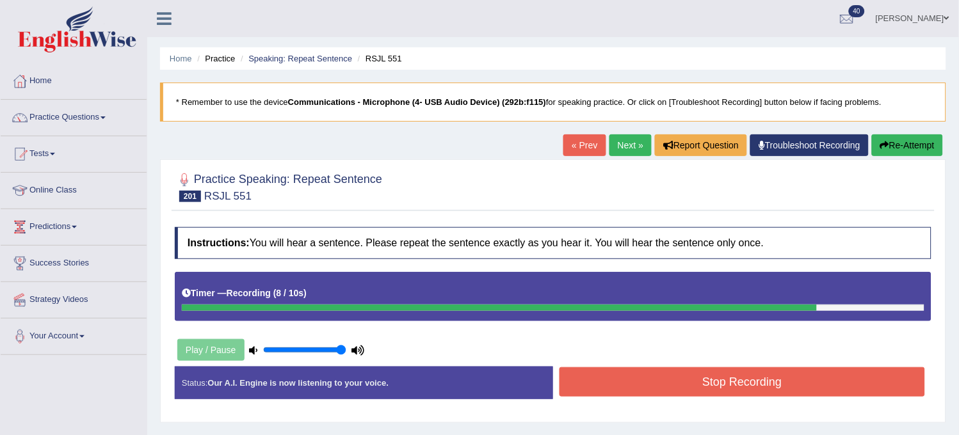
click at [887, 139] on button "Re-Attempt" at bounding box center [907, 145] width 71 height 22
click at [794, 391] on button "Stop Recording" at bounding box center [741, 381] width 365 height 29
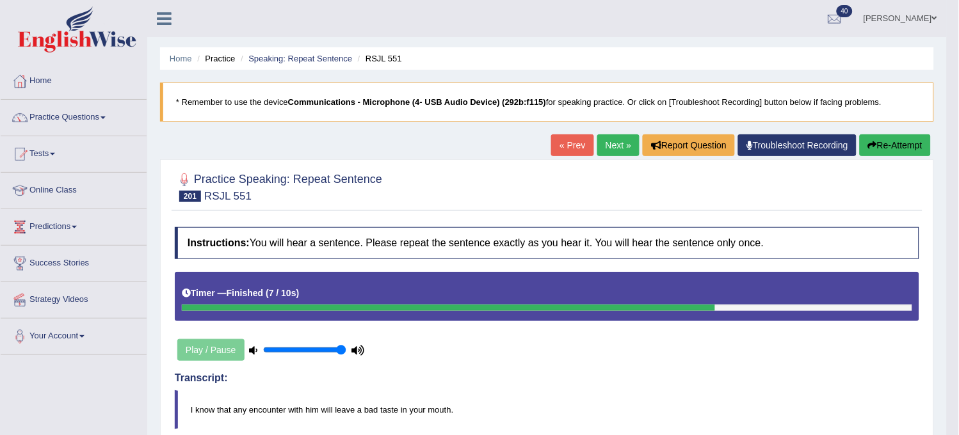
click at [605, 156] on link "Next »" at bounding box center [618, 145] width 42 height 22
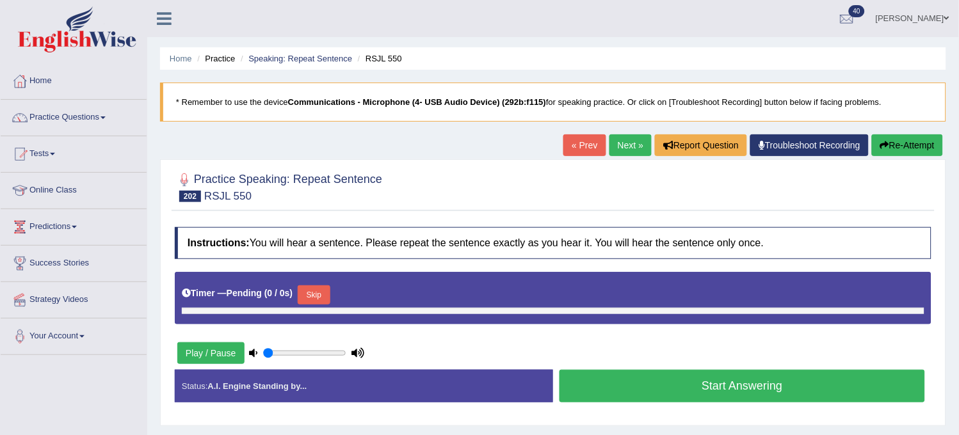
type input "1"
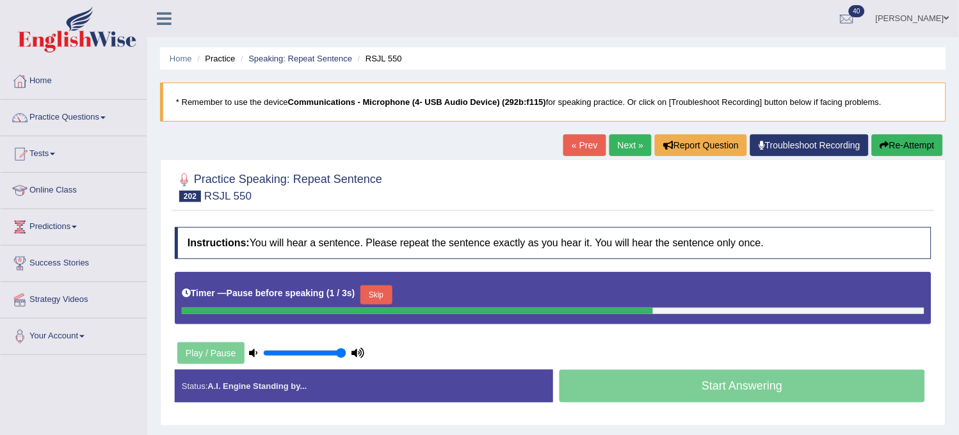
click at [882, 141] on icon "button" at bounding box center [884, 145] width 9 height 9
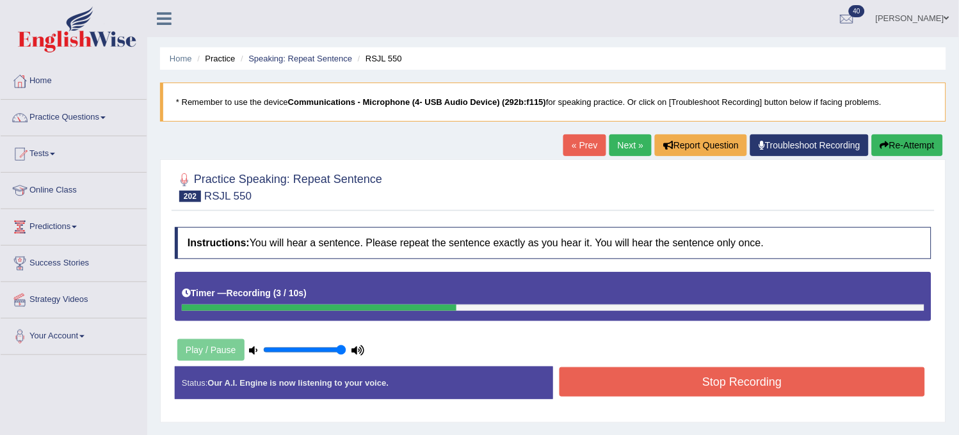
click at [882, 141] on icon "button" at bounding box center [884, 145] width 9 height 9
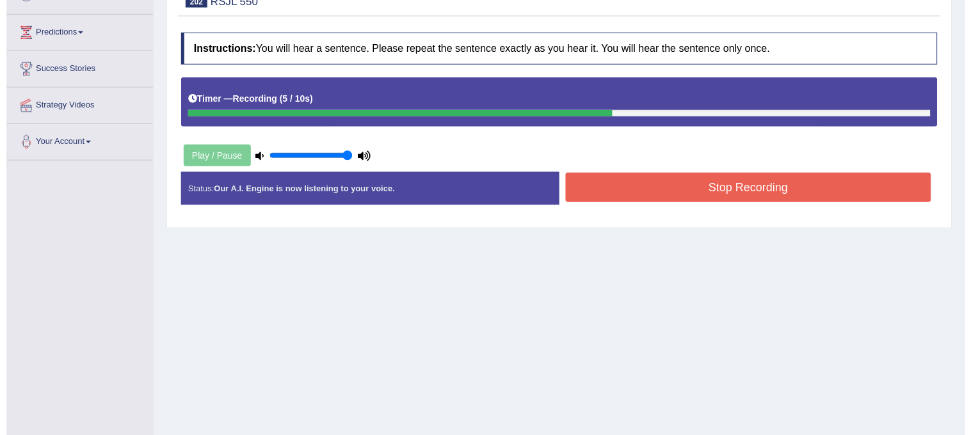
scroll to position [213, 0]
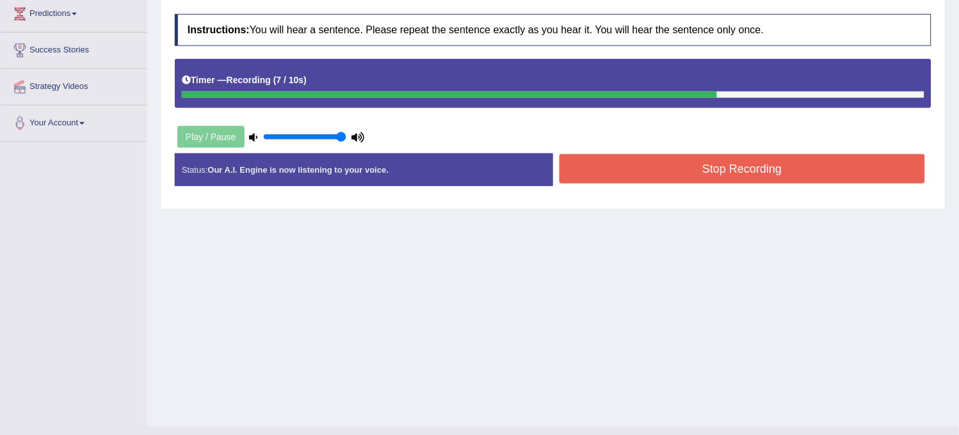
drag, startPoint x: 848, startPoint y: 186, endPoint x: 861, endPoint y: 157, distance: 31.8
click at [861, 157] on div "Stop Recording" at bounding box center [742, 170] width 378 height 33
click at [861, 157] on button "Stop Recording" at bounding box center [741, 168] width 365 height 29
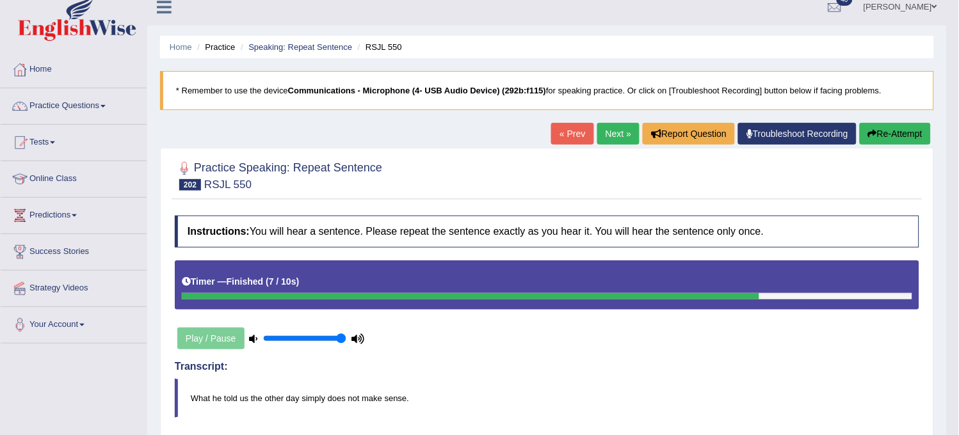
scroll to position [0, 0]
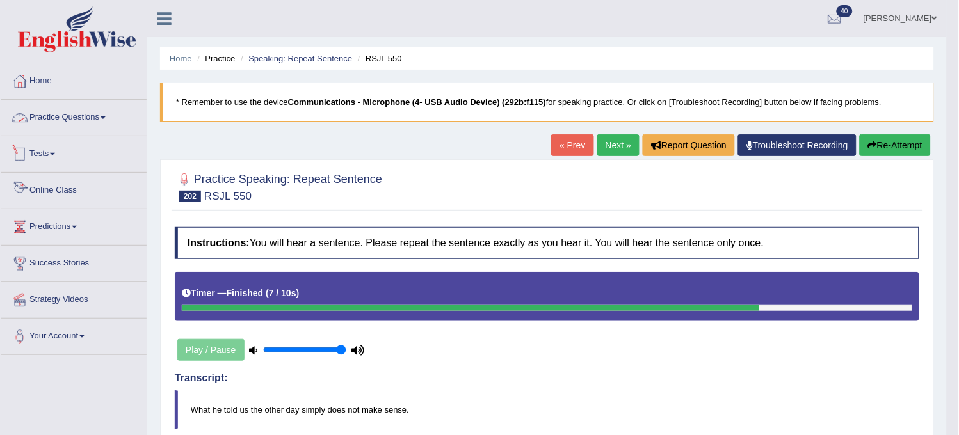
click at [90, 111] on link "Practice Questions" at bounding box center [74, 116] width 146 height 32
